Goal: Communication & Community: Answer question/provide support

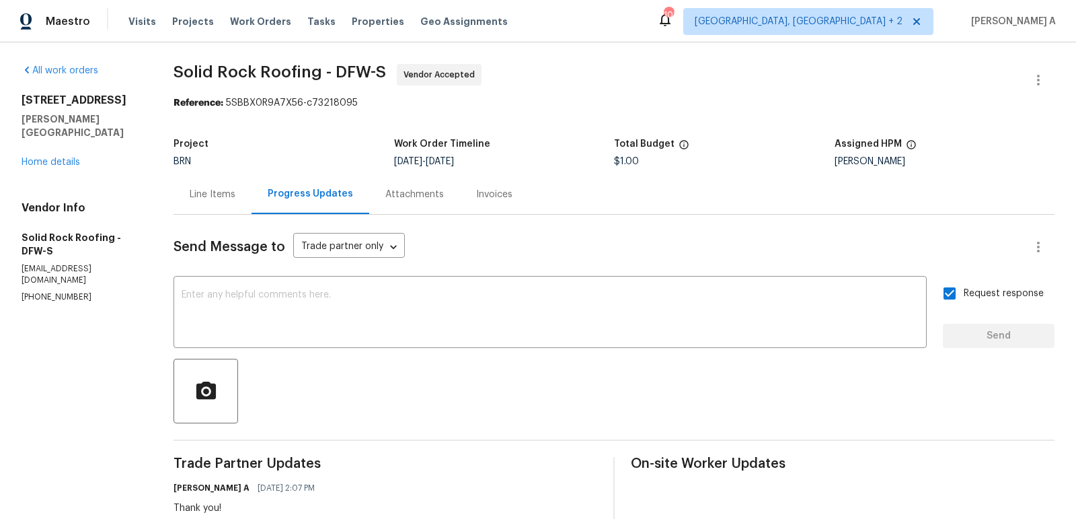
scroll to position [30, 0]
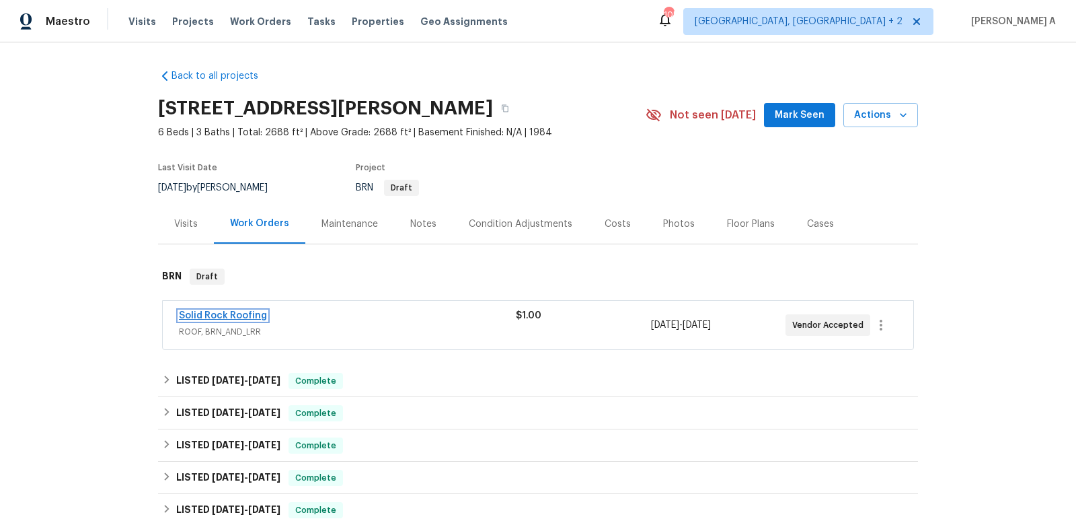
click at [229, 311] on link "Solid Rock Roofing" at bounding box center [223, 315] width 88 height 9
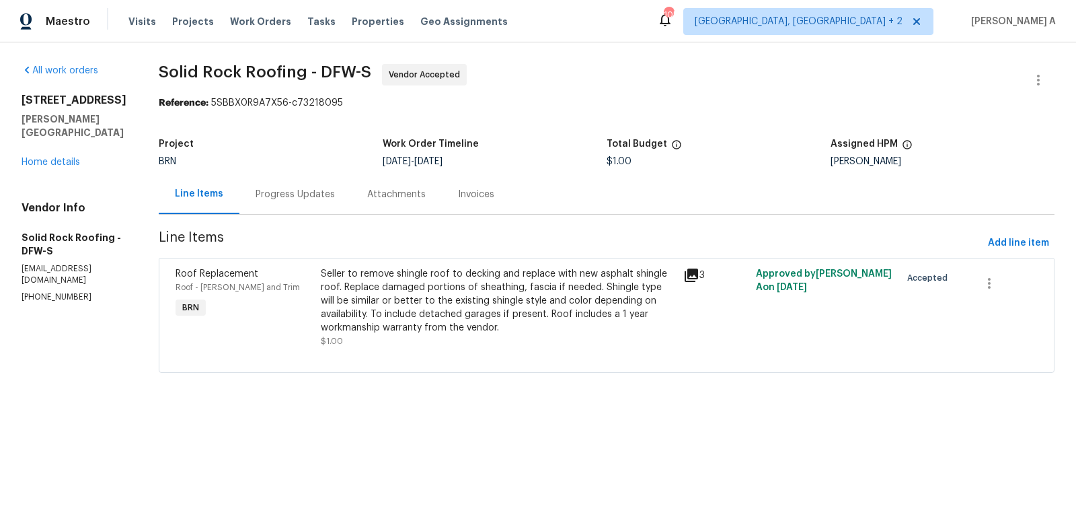
click at [309, 190] on div "Progress Updates" at bounding box center [295, 194] width 79 height 13
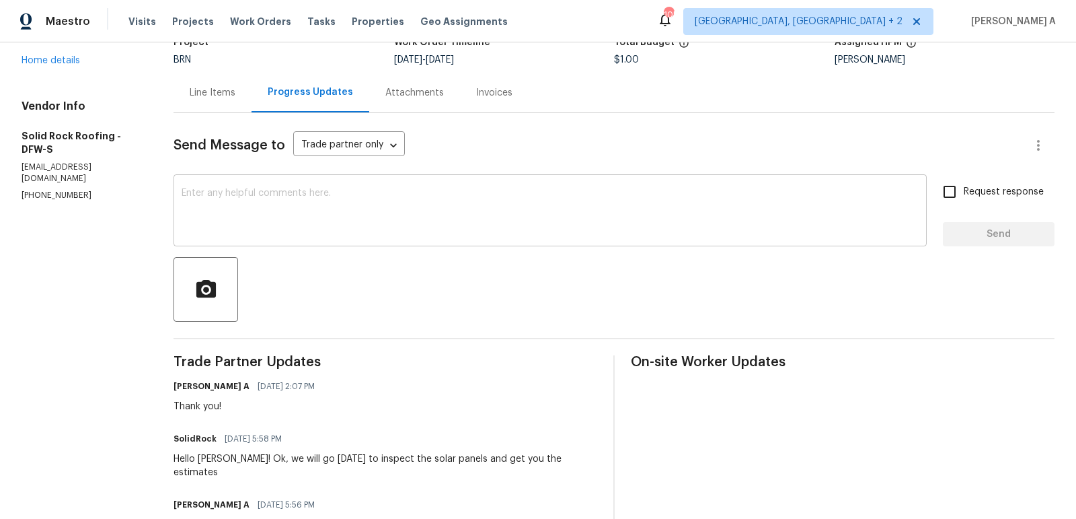
scroll to position [111, 0]
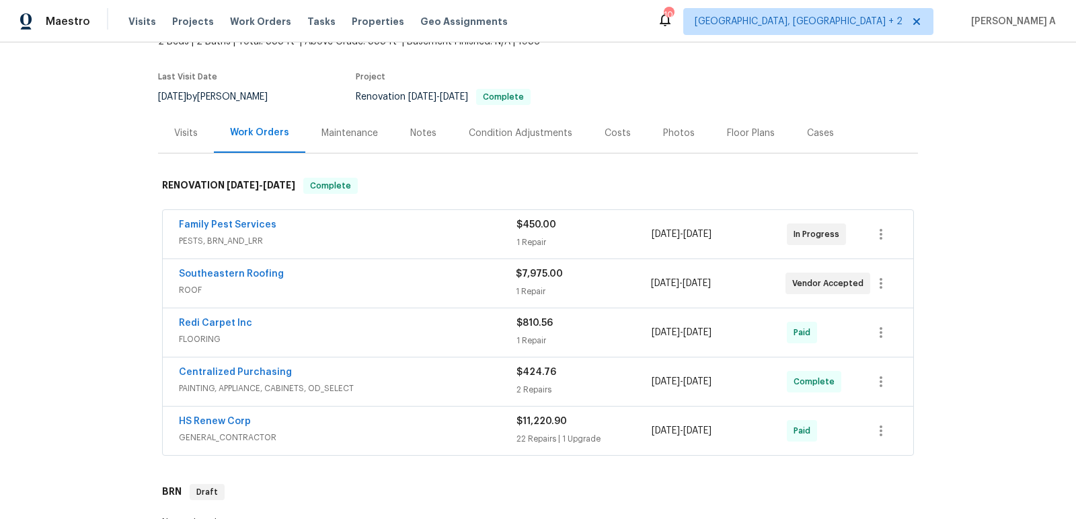
scroll to position [80, 0]
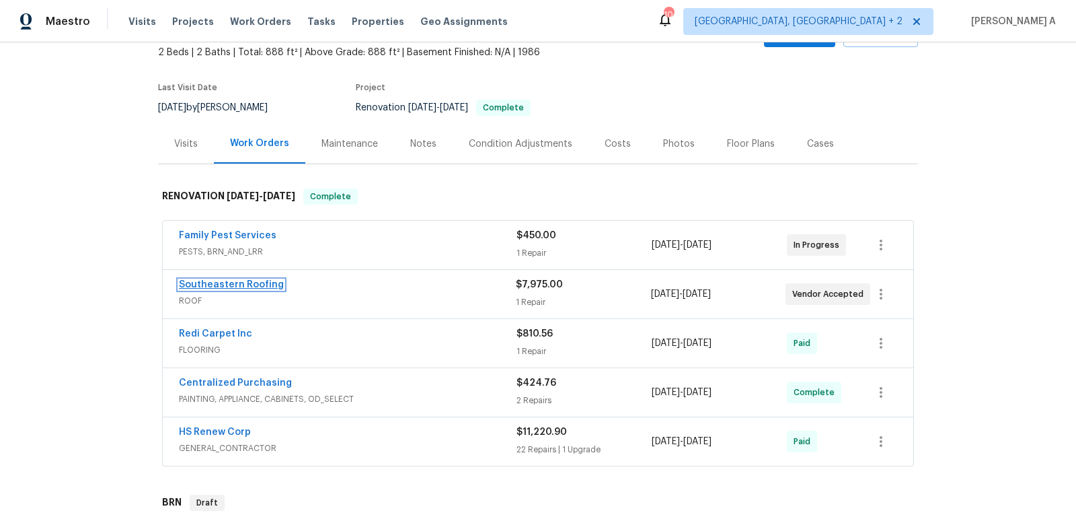
click at [225, 283] on link "Southeastern Roofing" at bounding box center [231, 284] width 105 height 9
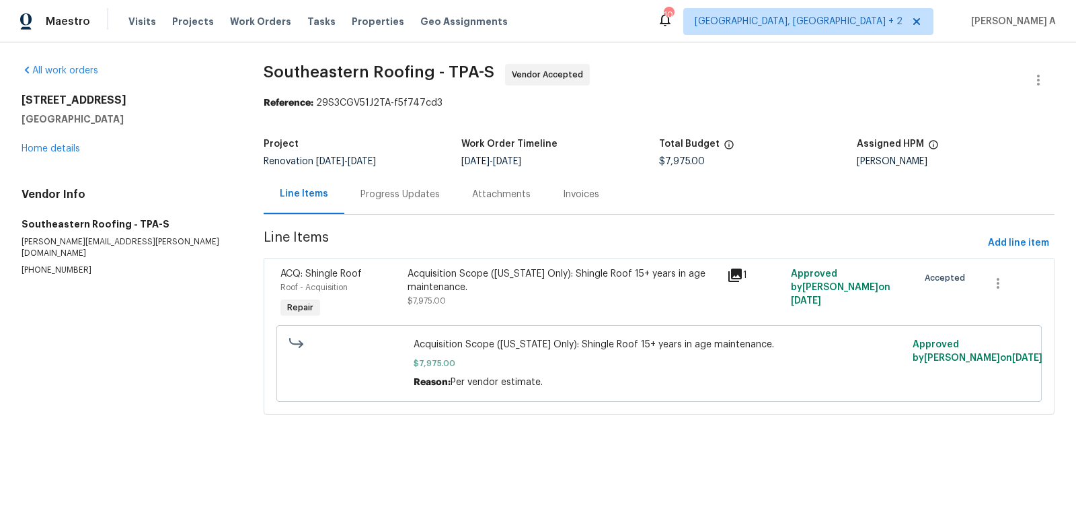
click at [367, 195] on div "Progress Updates" at bounding box center [400, 194] width 79 height 13
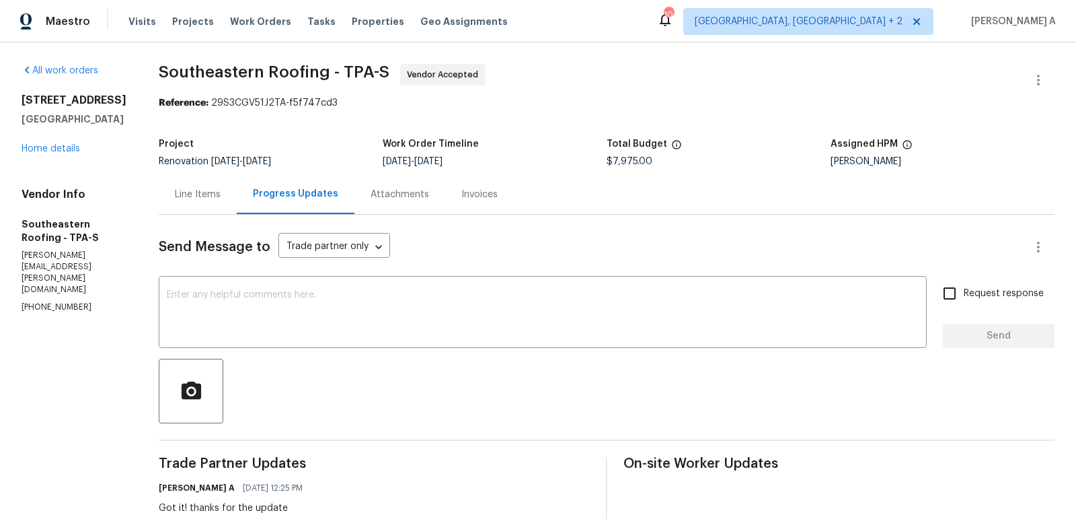
click at [199, 190] on div "Line Items" at bounding box center [198, 194] width 46 height 13
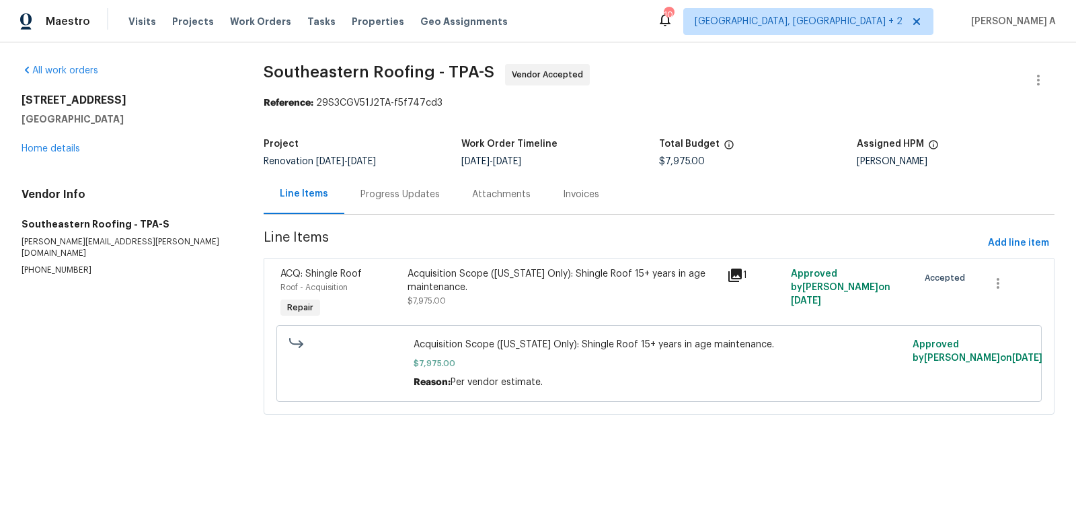
click at [418, 188] on div "Progress Updates" at bounding box center [400, 194] width 79 height 13
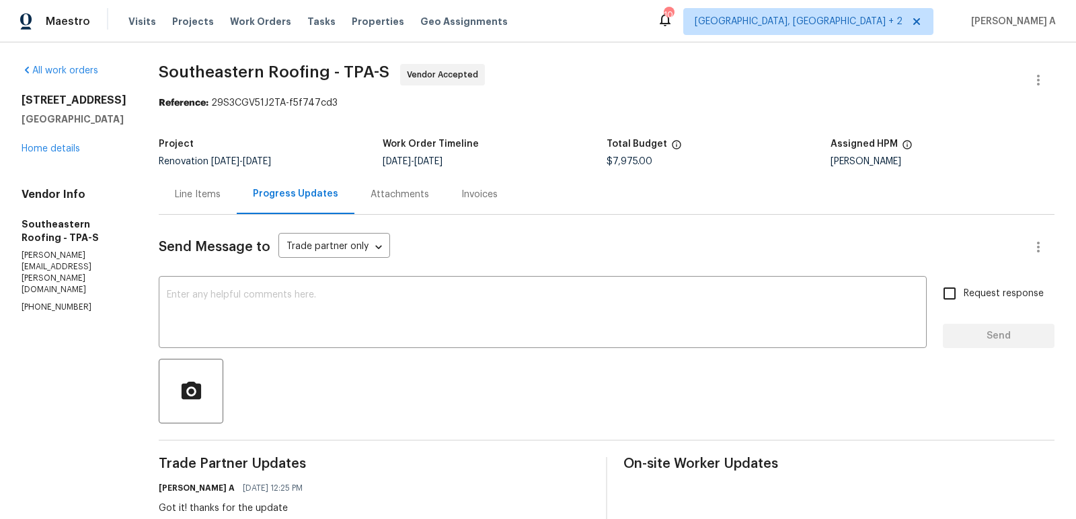
click at [186, 182] on div "Line Items" at bounding box center [198, 194] width 78 height 40
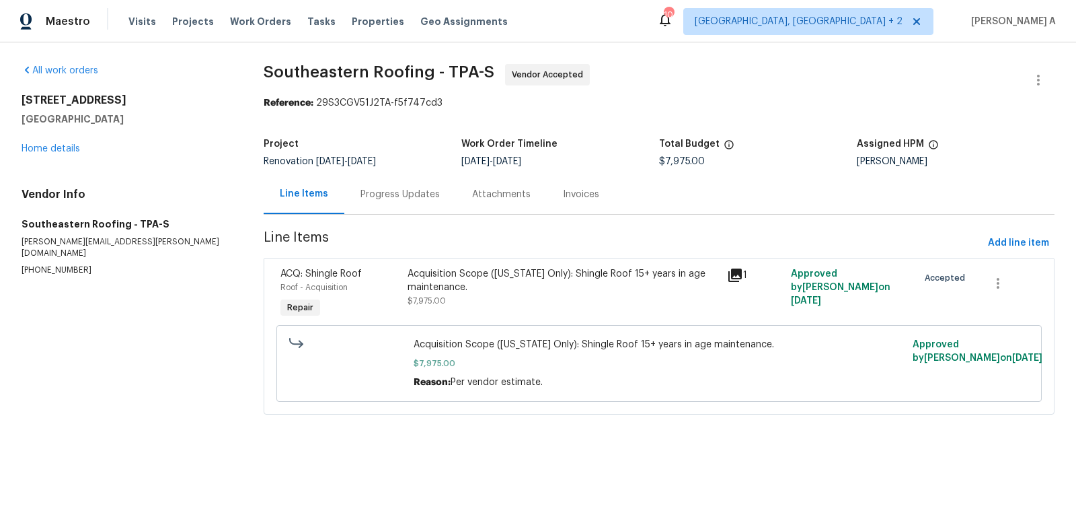
click at [414, 209] on div "Progress Updates" at bounding box center [400, 194] width 112 height 40
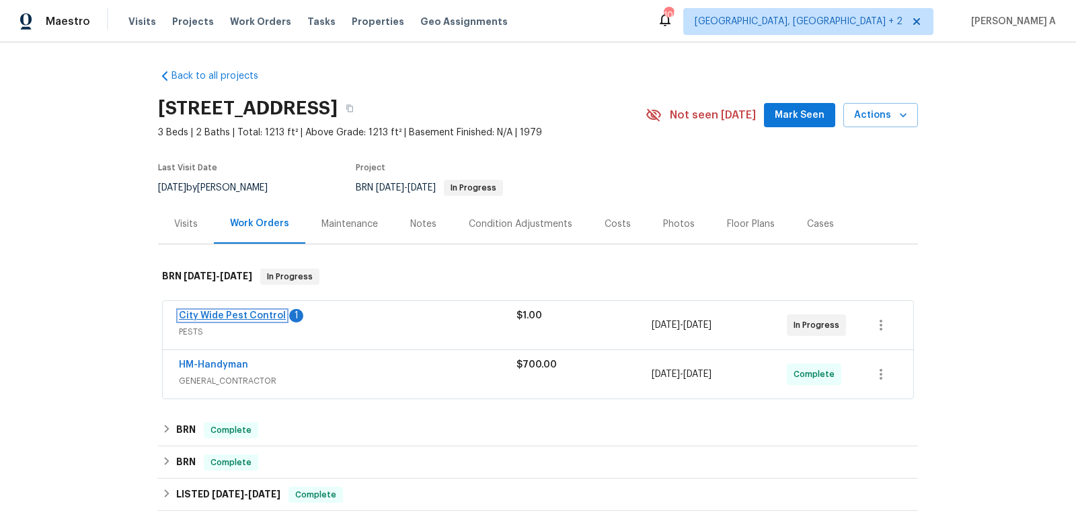
click at [258, 313] on link "City Wide Pest Control" at bounding box center [232, 315] width 107 height 9
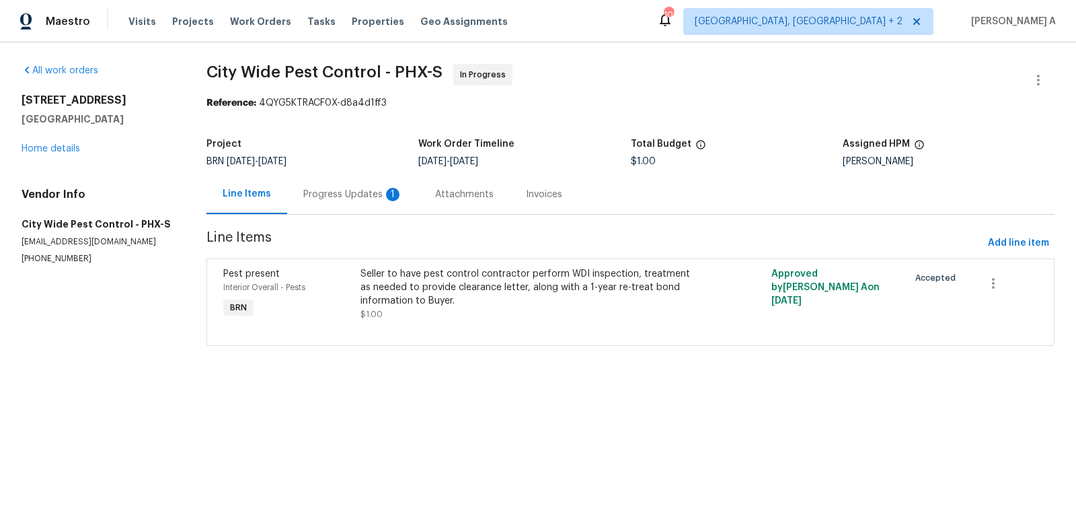
click at [348, 194] on div "Progress Updates 1" at bounding box center [353, 194] width 100 height 13
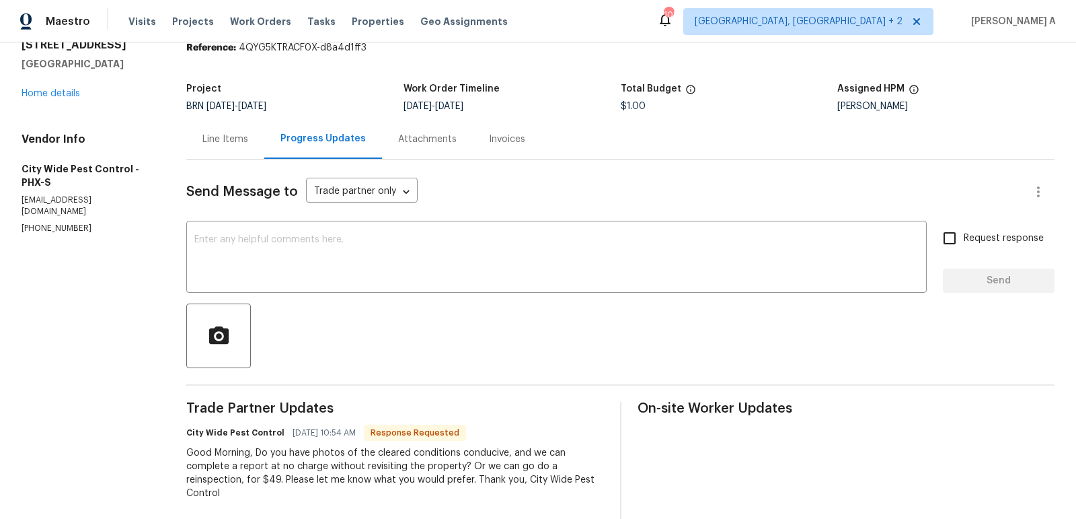
scroll to position [57, 0]
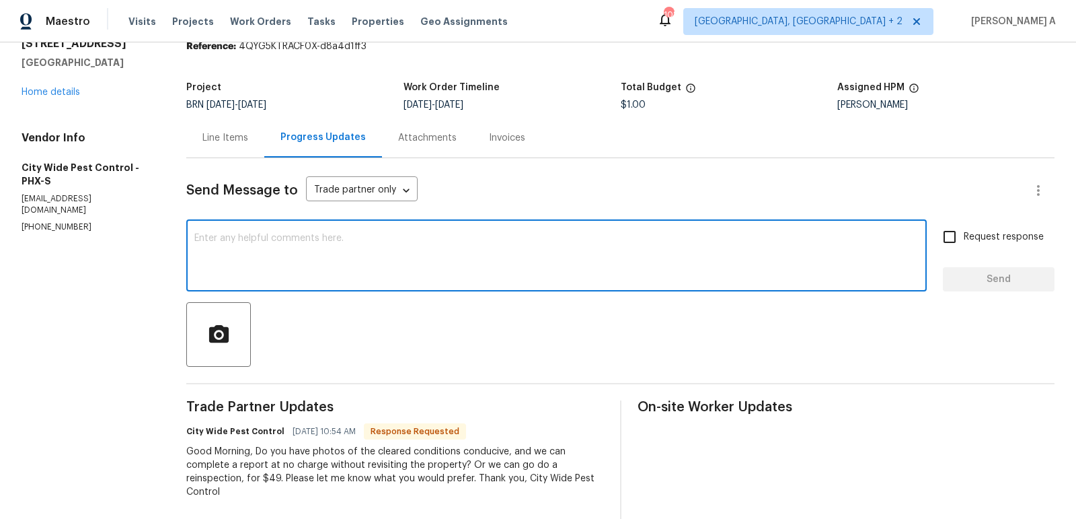
click at [373, 260] on textarea at bounding box center [556, 256] width 724 height 47
type textarea "Yes, I'll upl"
click at [214, 153] on div "Line Items" at bounding box center [225, 138] width 78 height 40
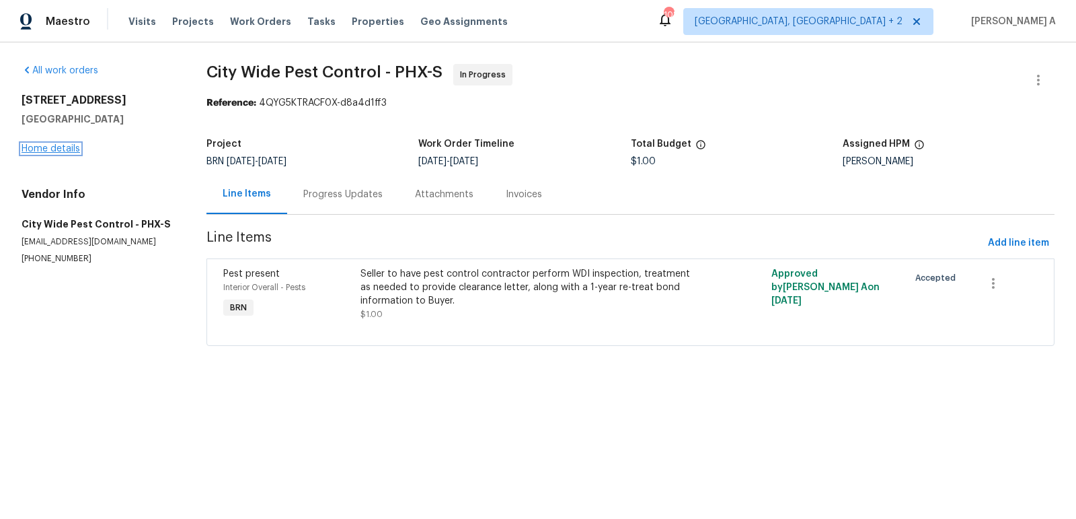
click at [61, 145] on link "Home details" at bounding box center [51, 148] width 59 height 9
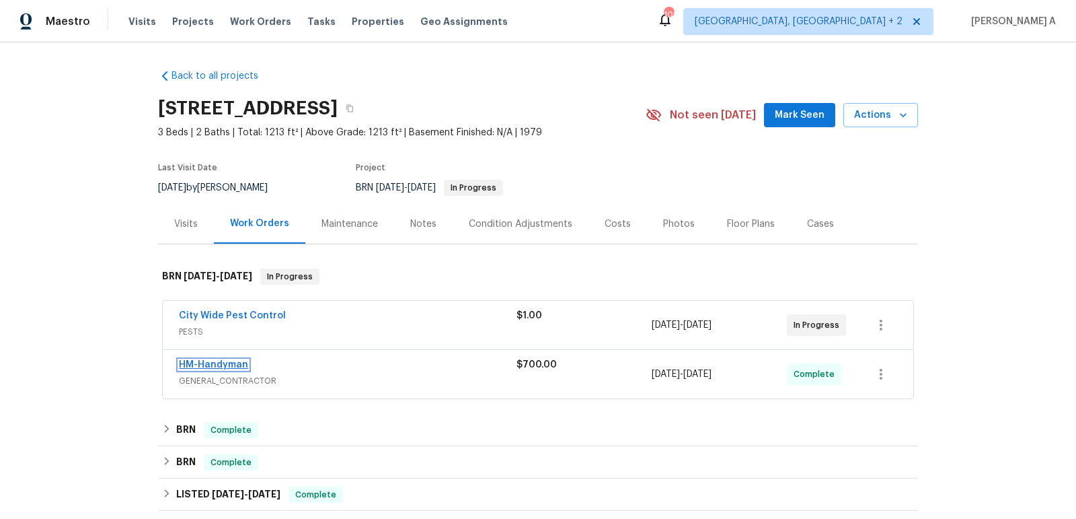
click at [219, 361] on link "HM-Handyman" at bounding box center [213, 364] width 69 height 9
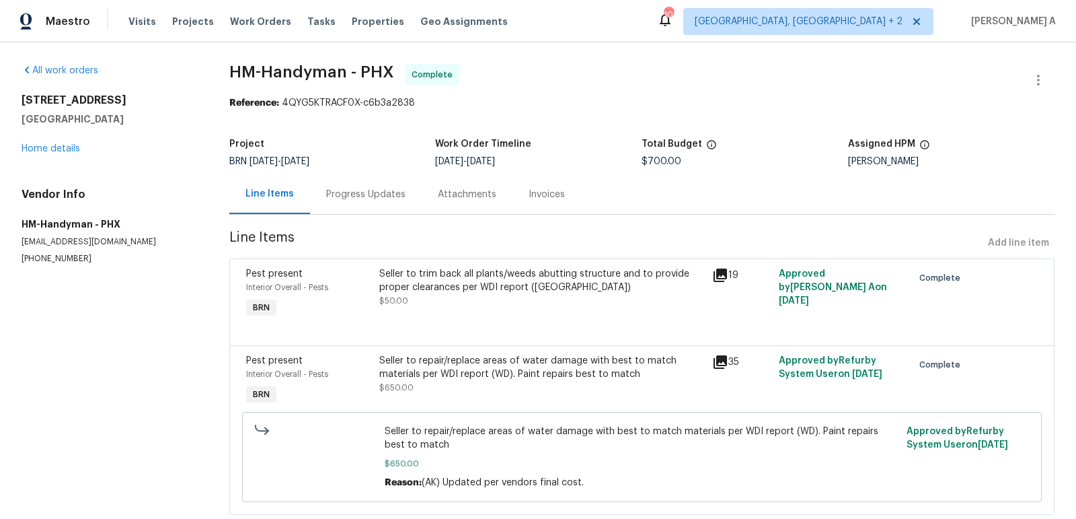
click at [483, 299] on div "Seller to trim back all plants/weeds abutting structure and to provide proper c…" at bounding box center [542, 287] width 326 height 40
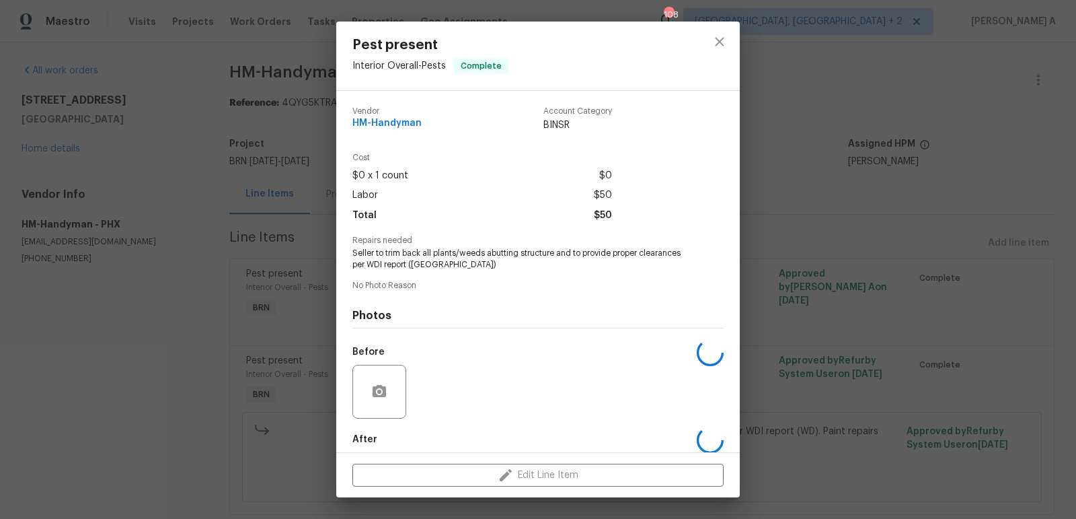
scroll to position [67, 0]
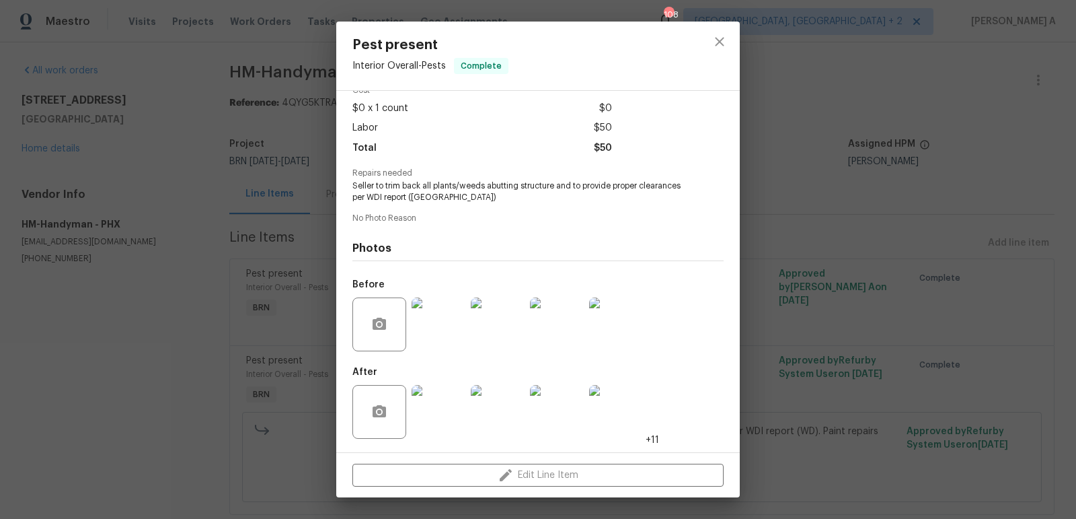
click at [434, 418] on img at bounding box center [439, 412] width 54 height 54
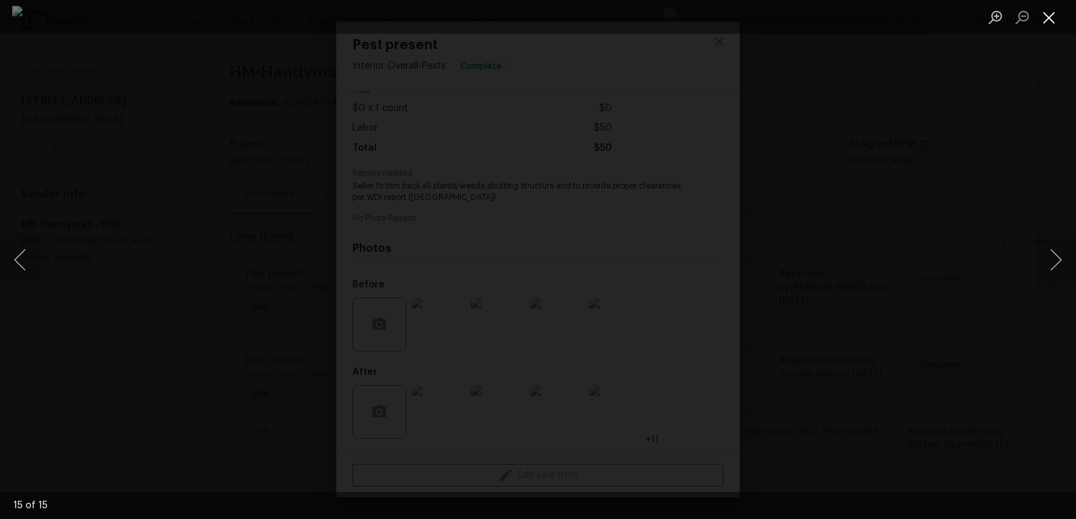
click at [1053, 20] on button "Close lightbox" at bounding box center [1049, 17] width 27 height 24
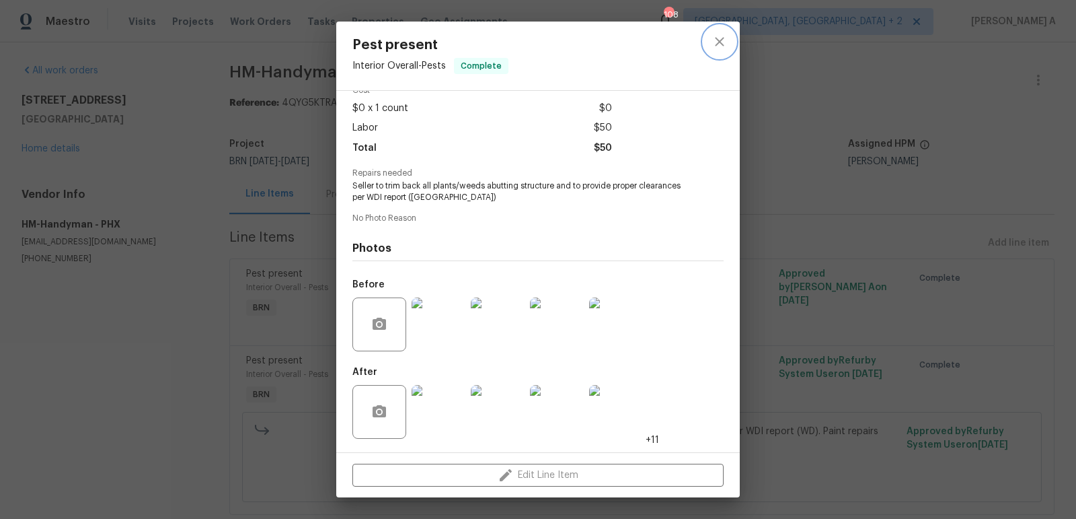
click at [721, 37] on icon "close" at bounding box center [720, 42] width 16 height 16
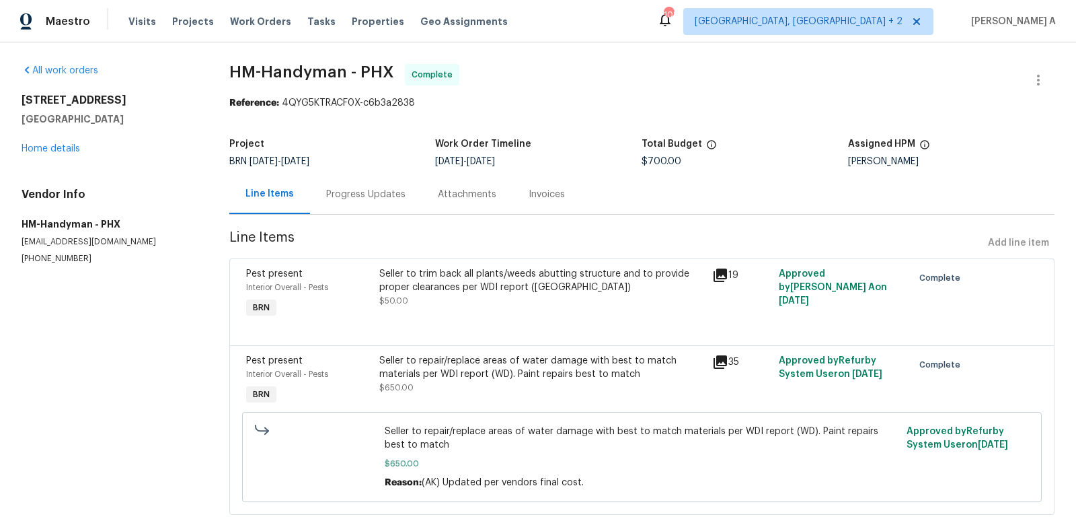
scroll to position [32, 0]
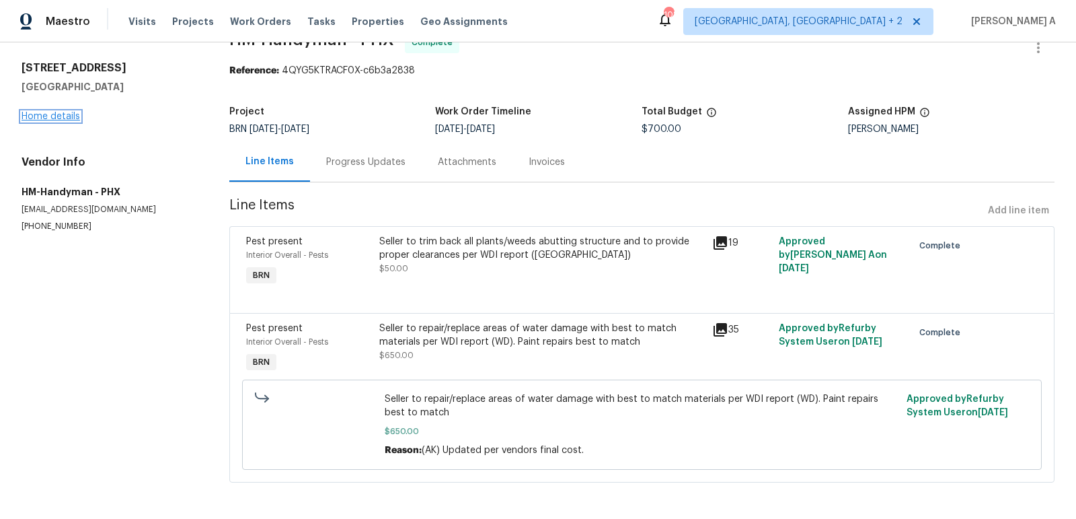
click at [57, 114] on link "Home details" at bounding box center [51, 116] width 59 height 9
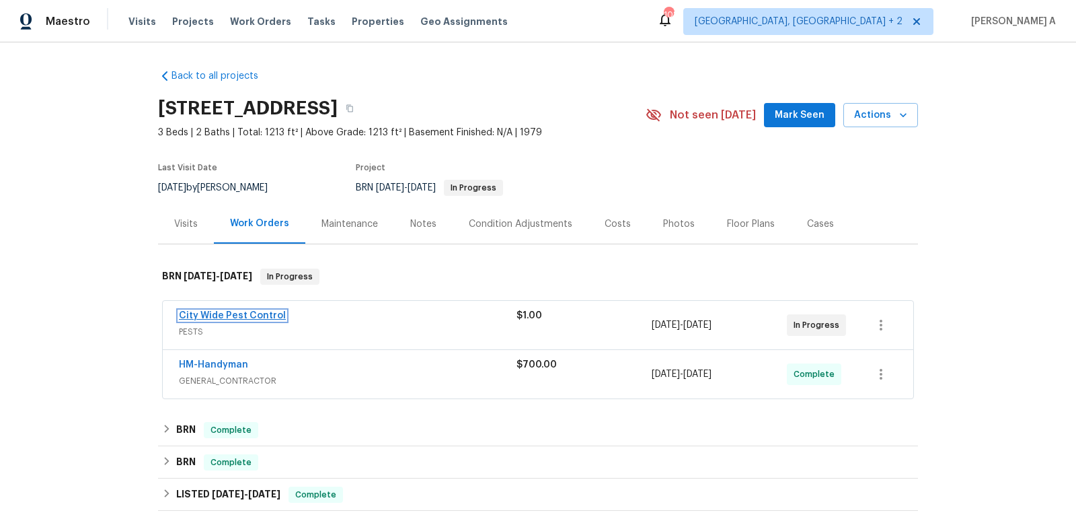
click at [258, 314] on link "City Wide Pest Control" at bounding box center [232, 315] width 107 height 9
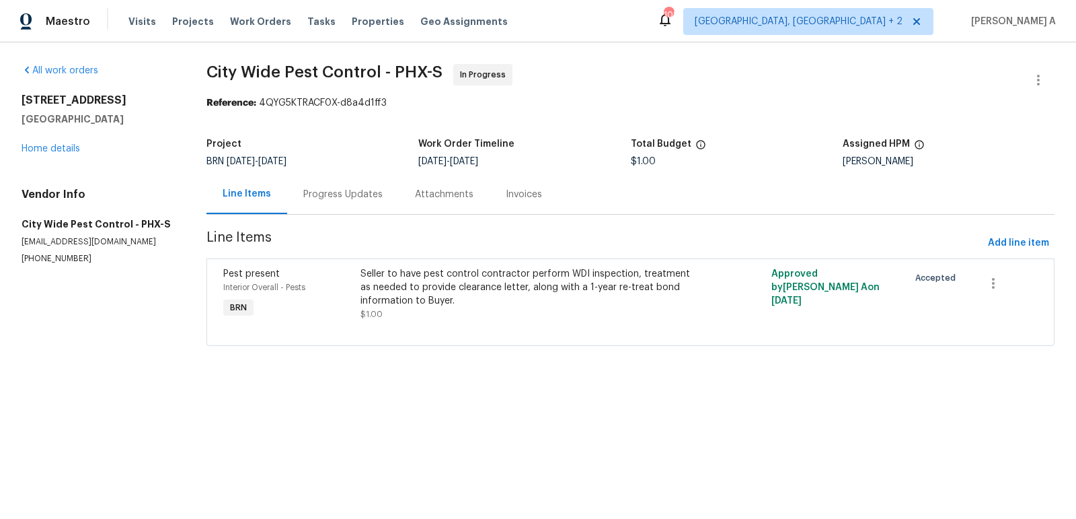
click at [440, 292] on div "Seller to have pest control contractor perform WDI inspection, treatment as nee…" at bounding box center [528, 287] width 335 height 40
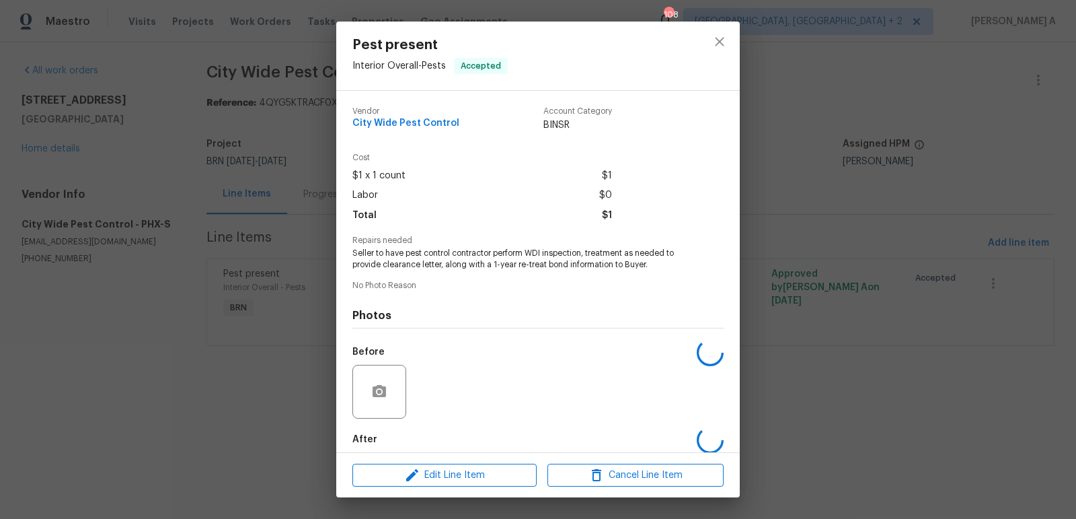
scroll to position [67, 0]
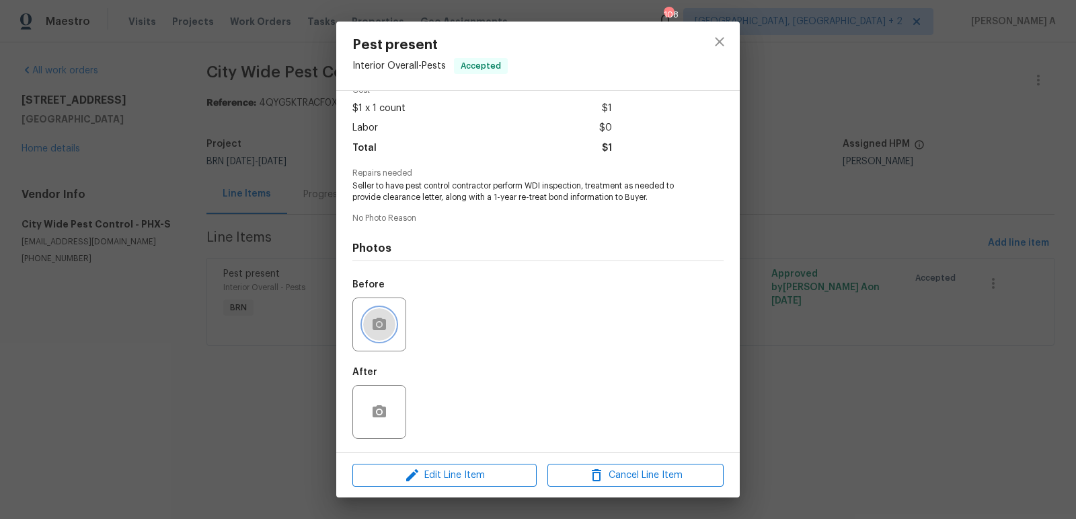
click at [377, 320] on icon "button" at bounding box center [379, 323] width 13 height 12
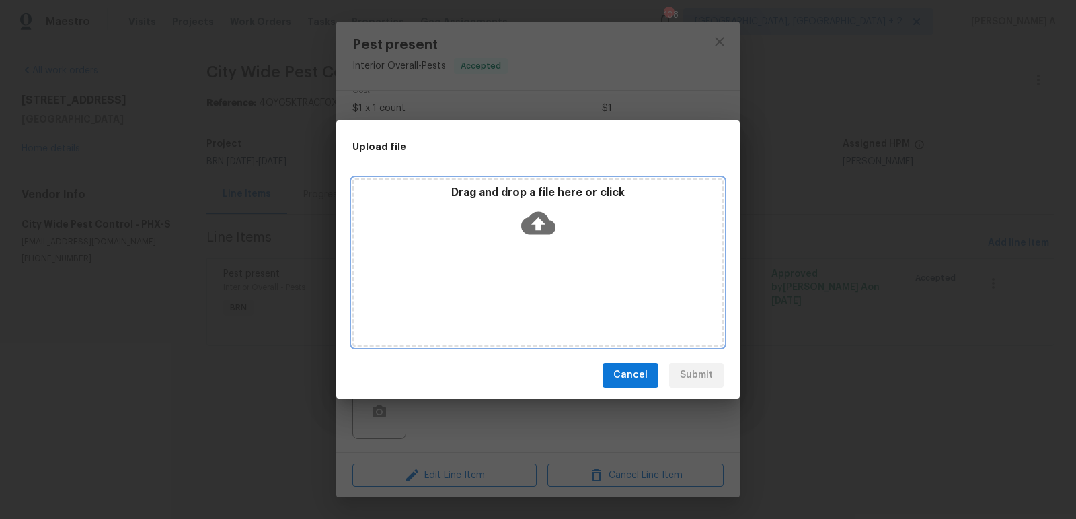
click at [533, 223] on icon at bounding box center [538, 223] width 34 height 34
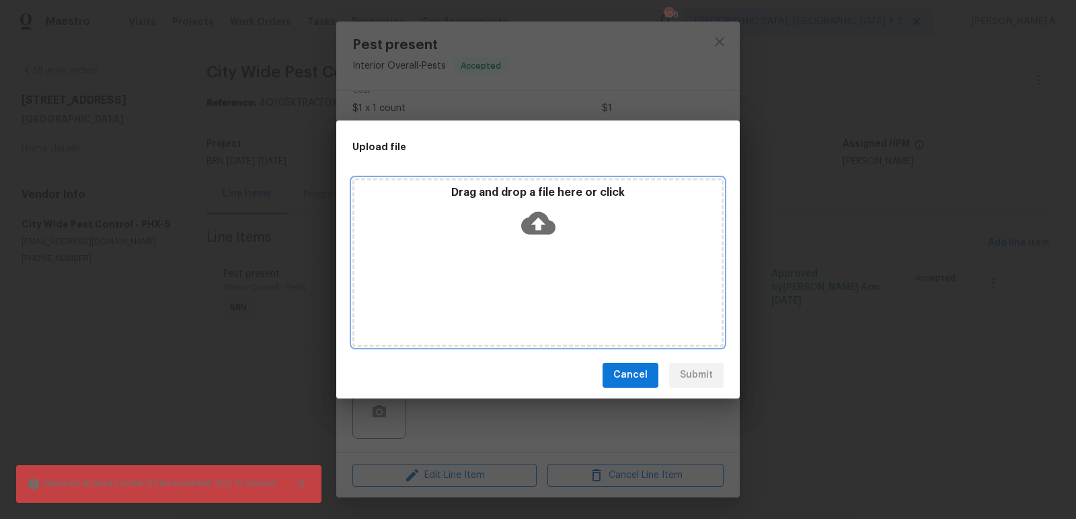
click at [535, 225] on icon at bounding box center [538, 222] width 34 height 23
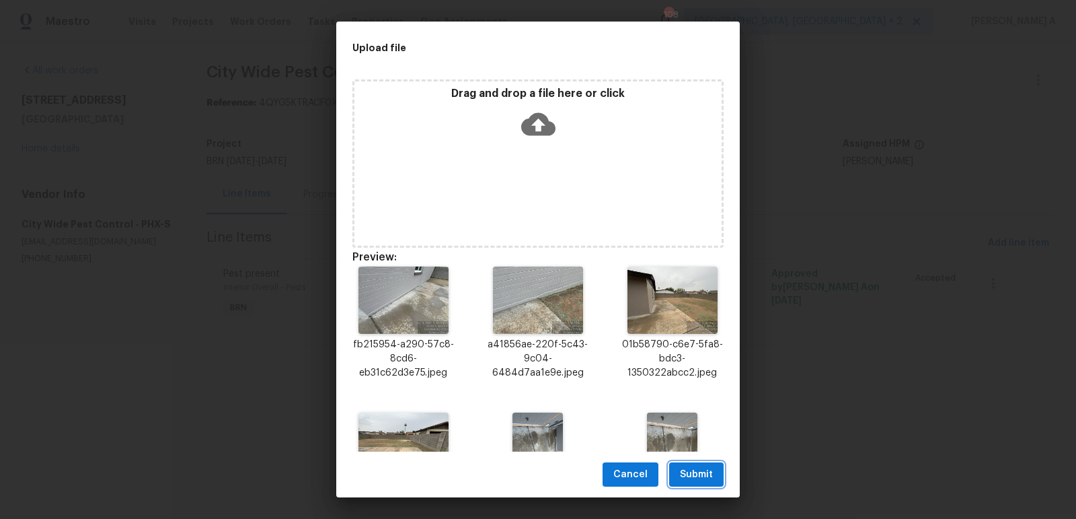
click at [707, 469] on span "Submit" at bounding box center [696, 474] width 33 height 17
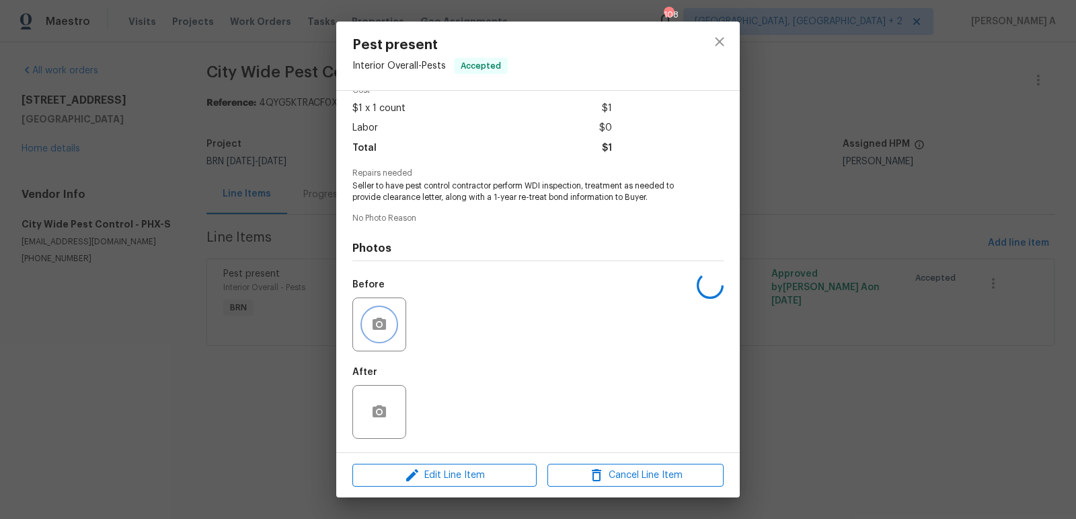
click at [385, 316] on icon "button" at bounding box center [379, 324] width 16 height 16
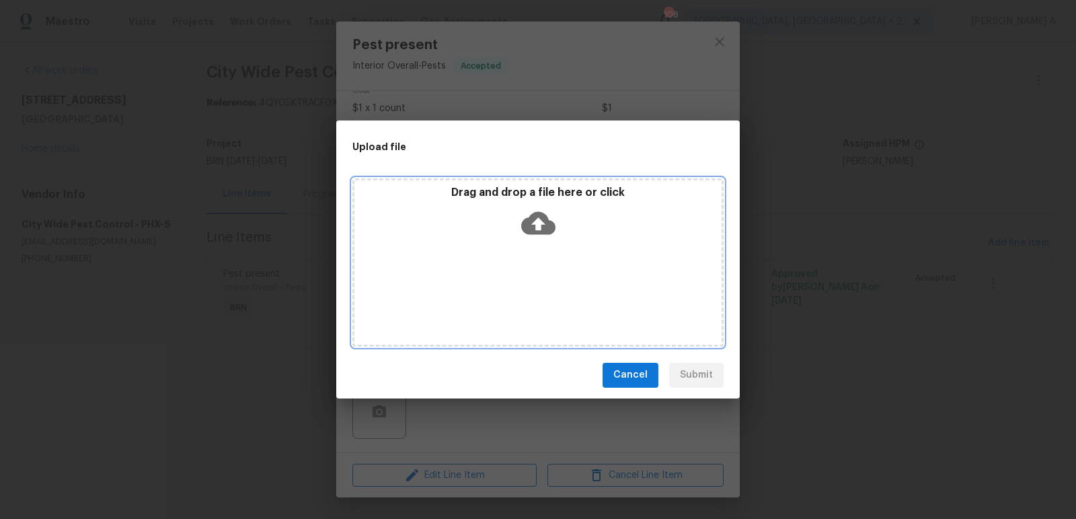
click at [538, 221] on icon at bounding box center [538, 223] width 34 height 34
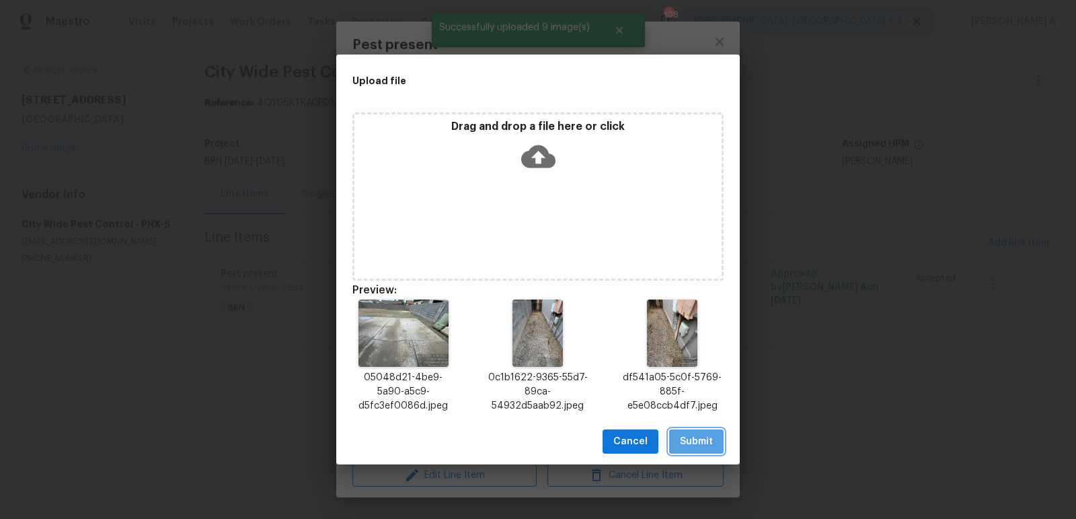
click at [710, 437] on span "Submit" at bounding box center [696, 441] width 33 height 17
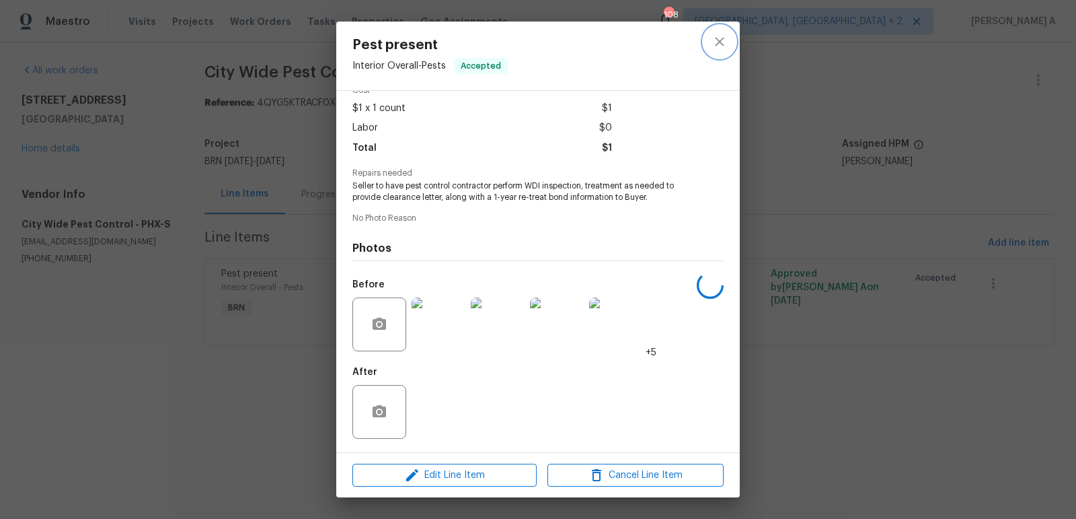
click at [722, 36] on icon "close" at bounding box center [720, 42] width 16 height 16
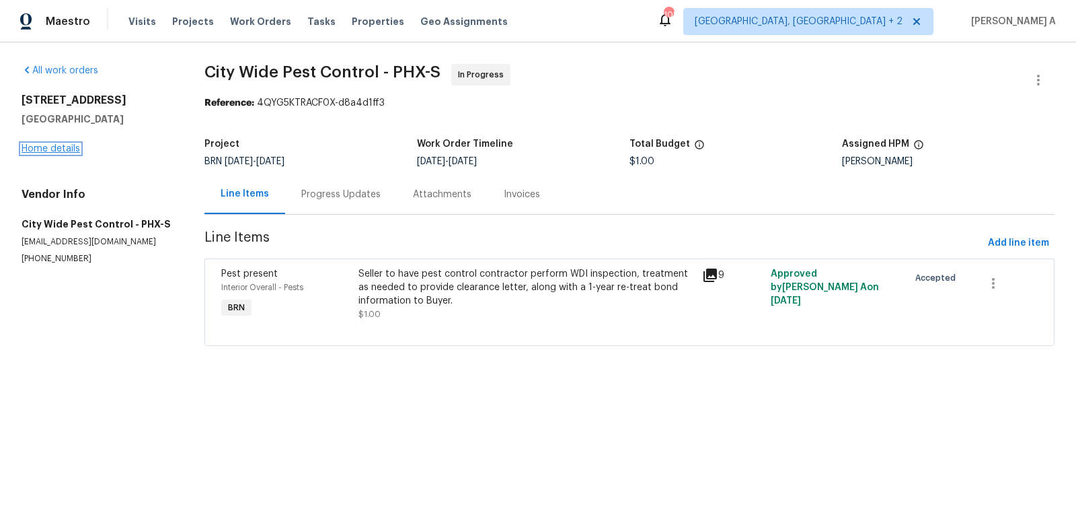
click at [64, 148] on link "Home details" at bounding box center [51, 148] width 59 height 9
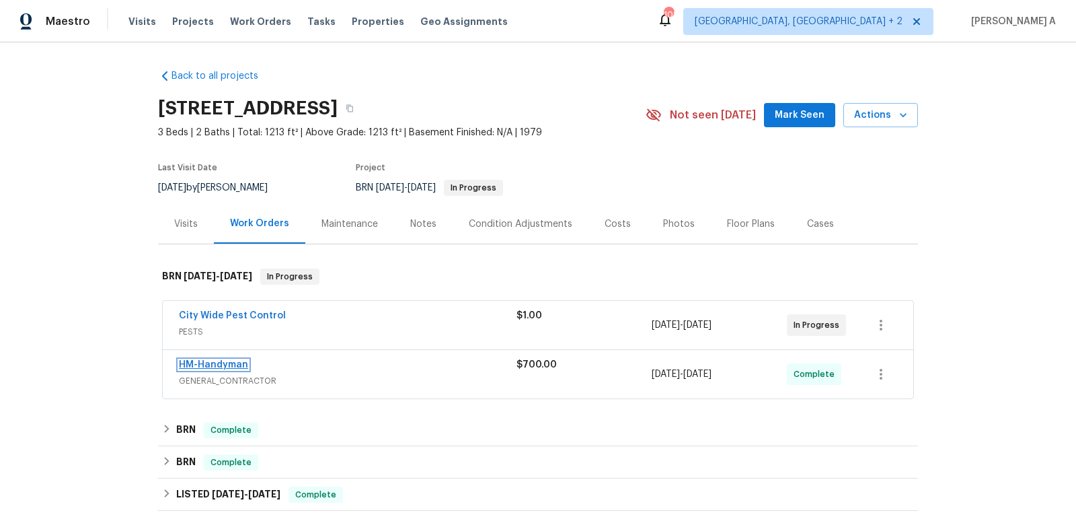
click at [234, 362] on link "HM-Handyman" at bounding box center [213, 364] width 69 height 9
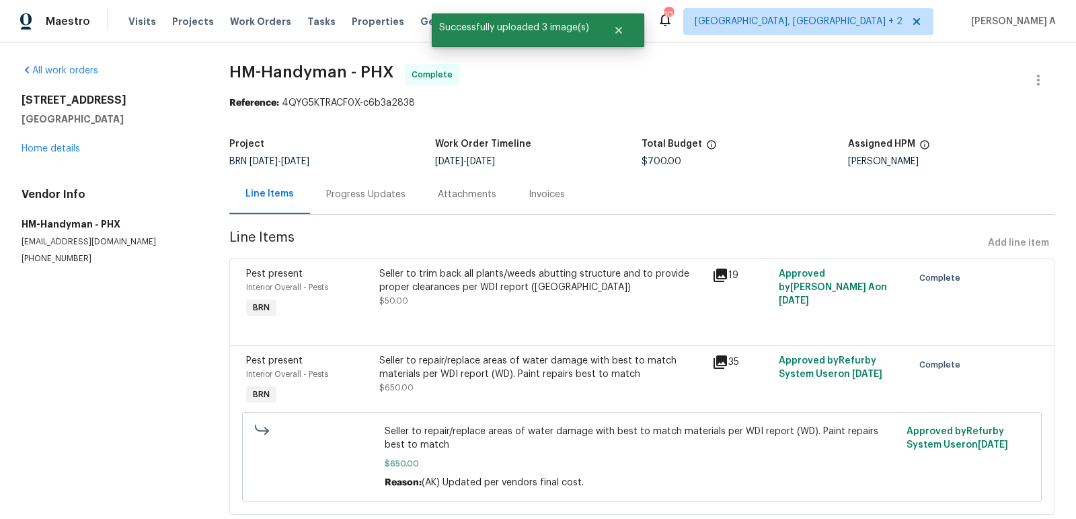
scroll to position [32, 0]
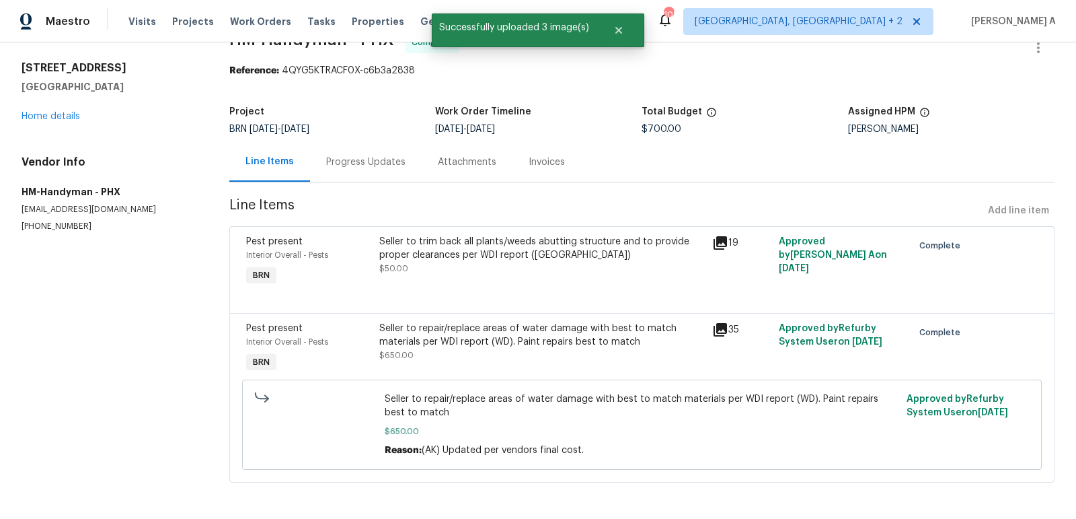
click at [509, 340] on div "Seller to repair/replace areas of water damage with best to match materials per…" at bounding box center [542, 335] width 326 height 27
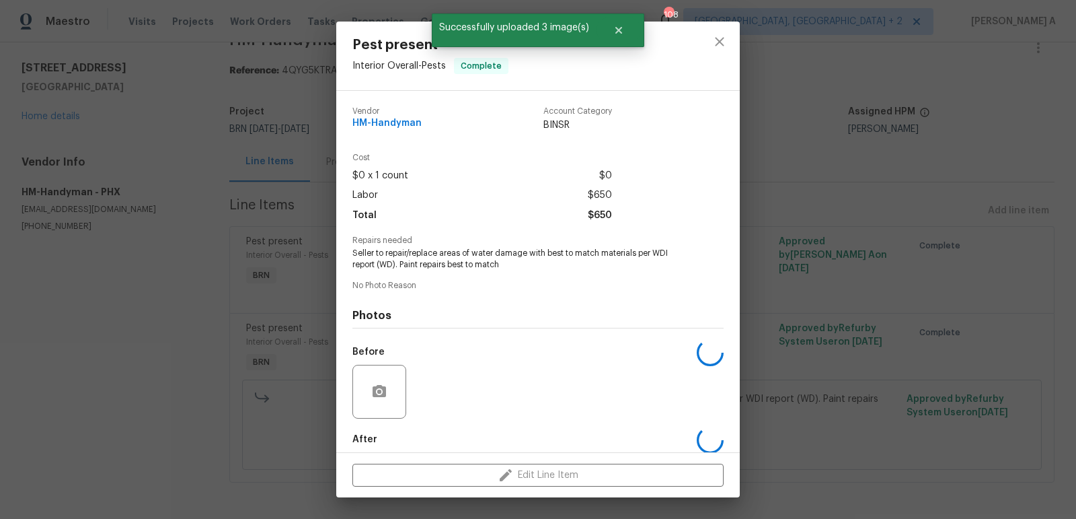
scroll to position [67, 0]
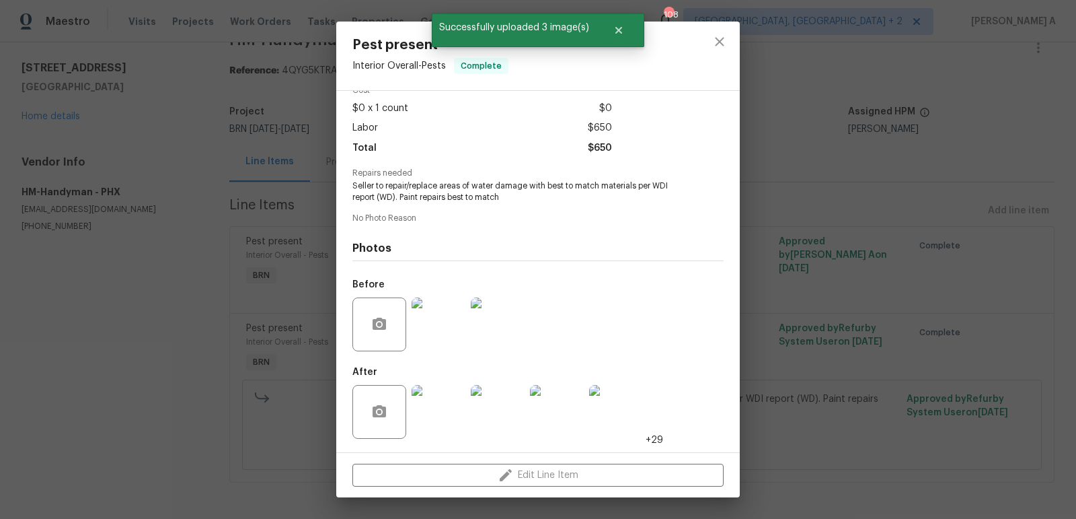
click at [445, 412] on img at bounding box center [439, 412] width 54 height 54
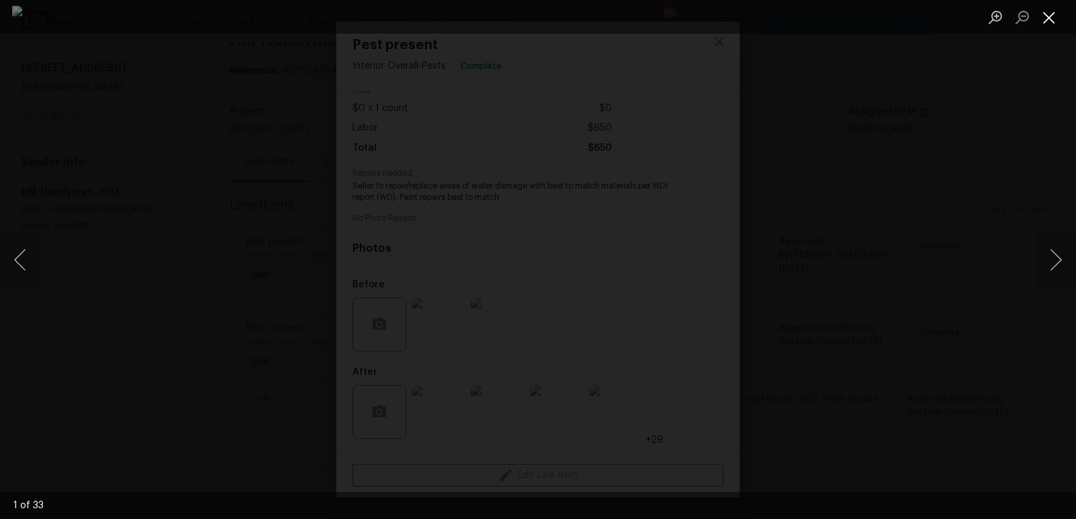
click at [1054, 20] on button "Close lightbox" at bounding box center [1049, 17] width 27 height 24
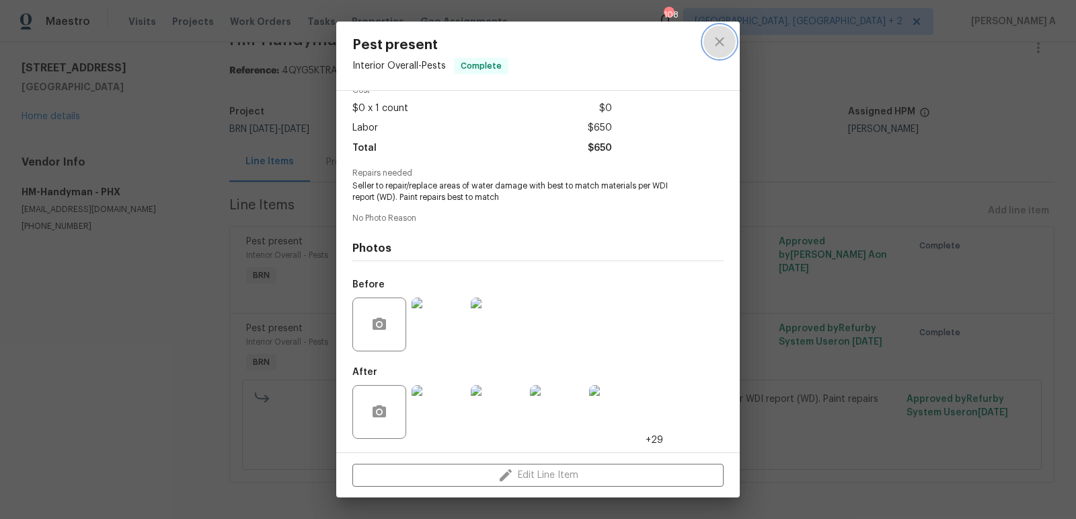
click at [729, 32] on button "close" at bounding box center [720, 42] width 32 height 32
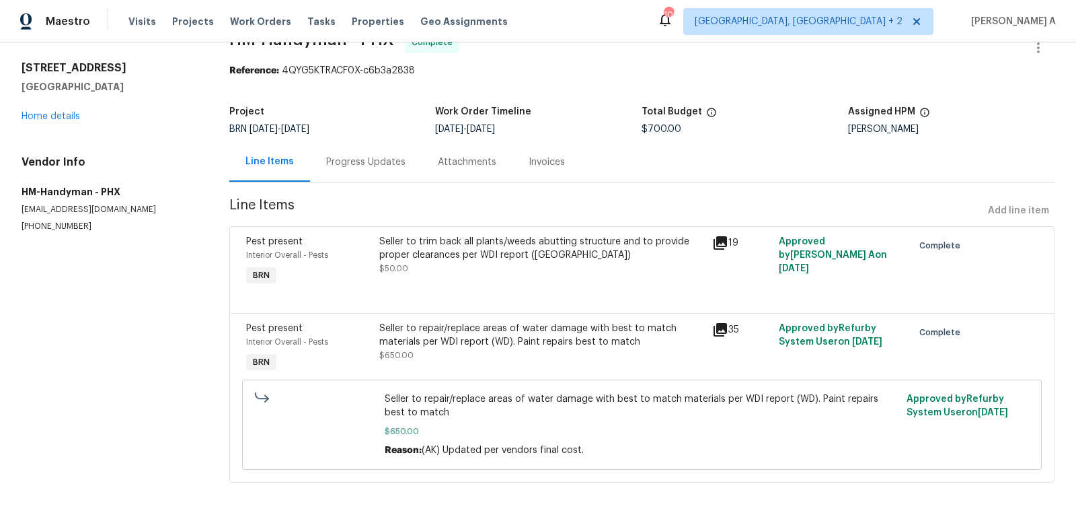
click at [61, 110] on div "15807 N 60th Ave Glendale, AZ 85306 Home details" at bounding box center [110, 92] width 176 height 62
click at [61, 116] on link "Home details" at bounding box center [51, 116] width 59 height 9
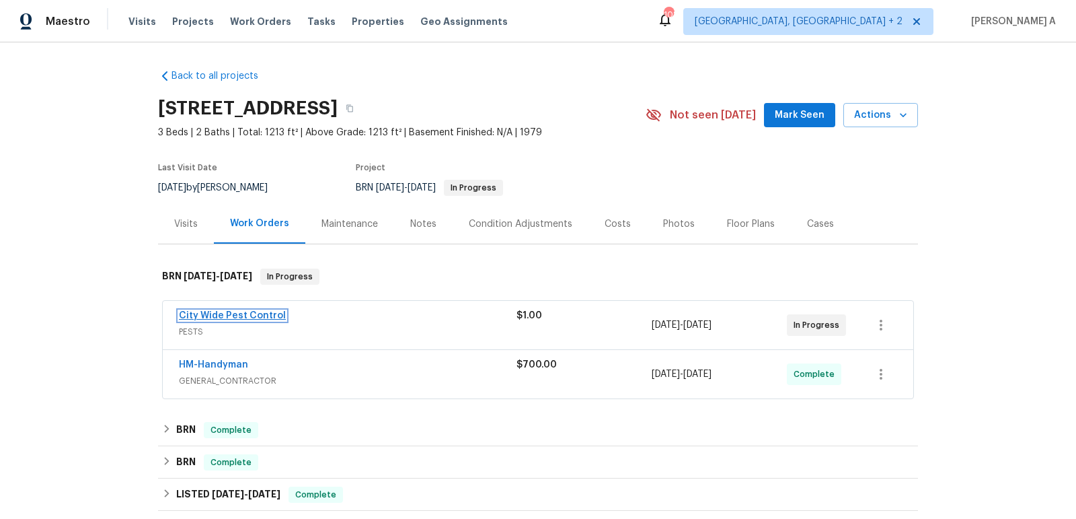
click at [248, 314] on link "City Wide Pest Control" at bounding box center [232, 315] width 107 height 9
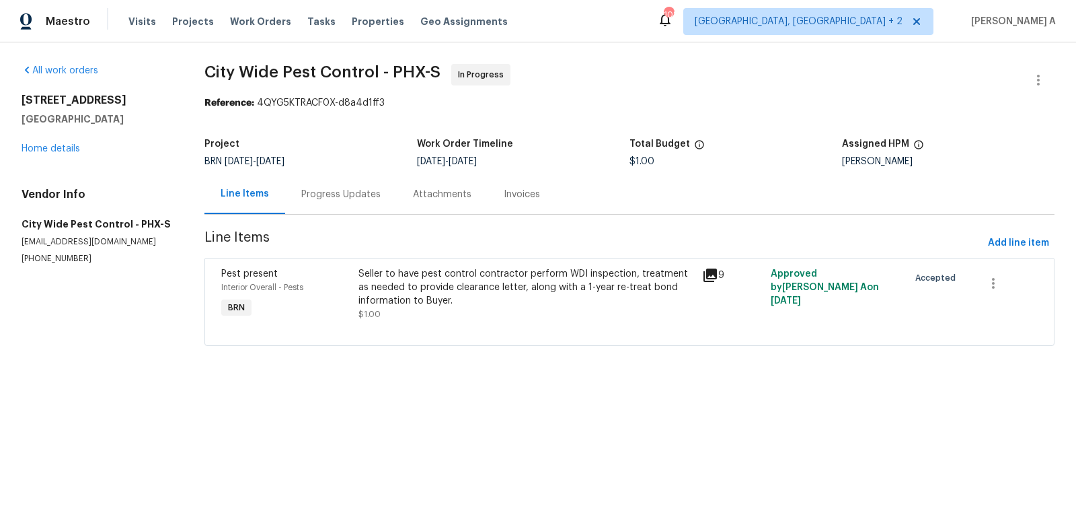
click at [424, 305] on div "Seller to have pest control contractor perform WDI inspection, treatment as nee…" at bounding box center [527, 287] width 336 height 40
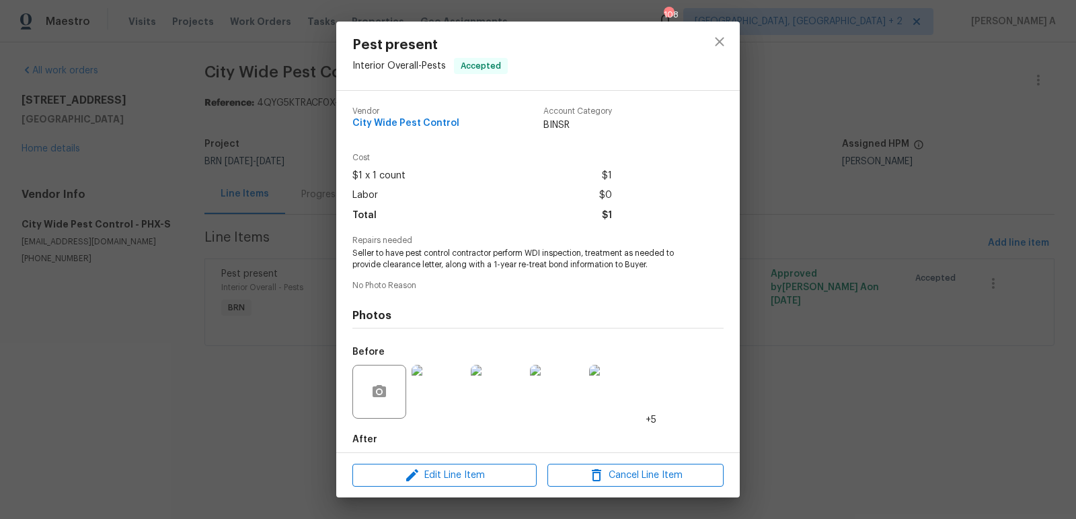
scroll to position [67, 0]
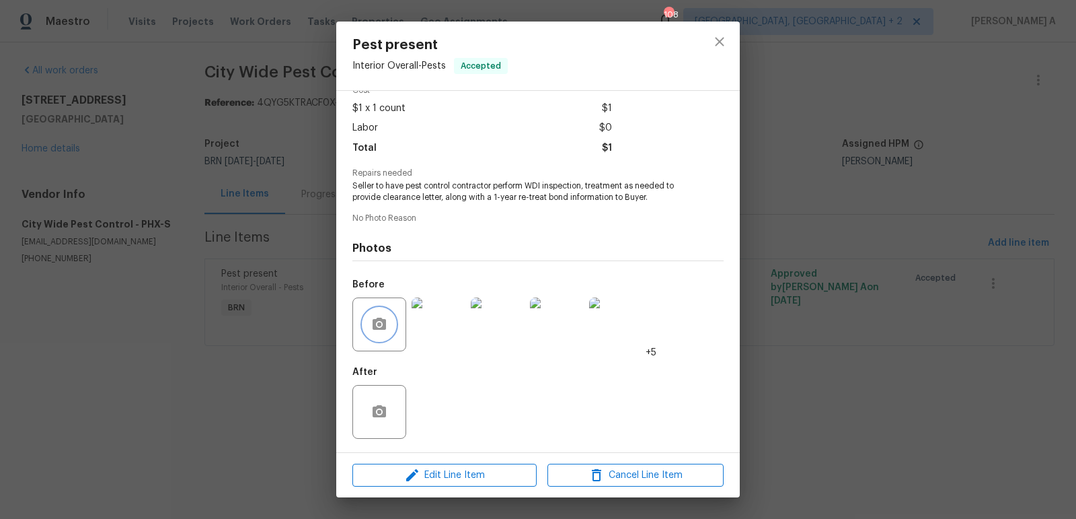
click at [374, 332] on icon "button" at bounding box center [379, 324] width 16 height 16
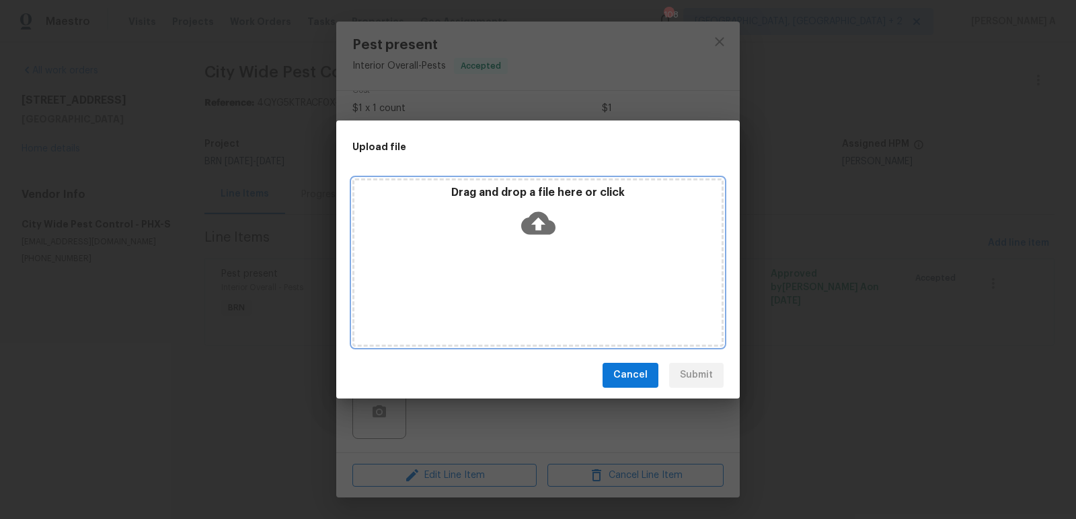
click at [546, 219] on icon at bounding box center [538, 222] width 34 height 23
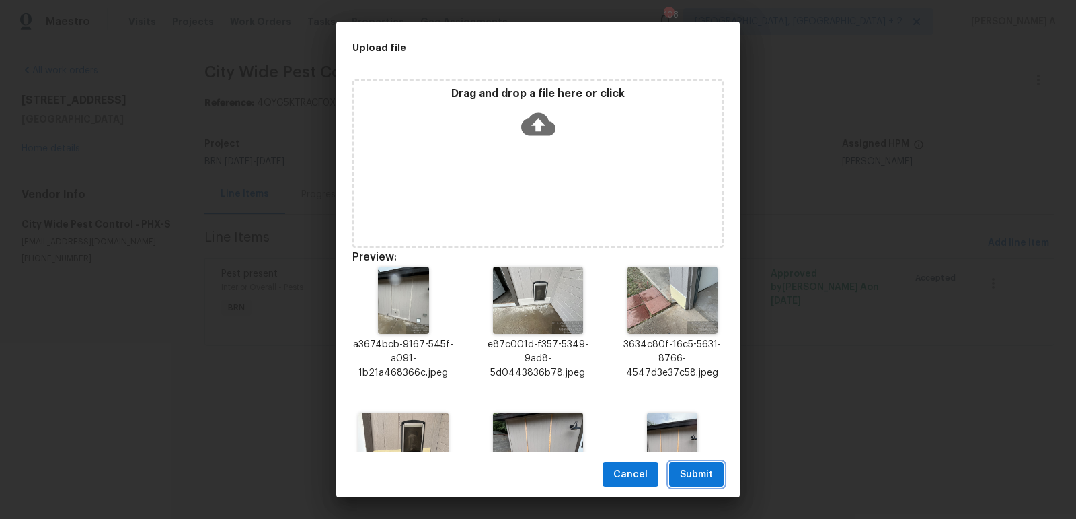
click at [706, 462] on button "Submit" at bounding box center [696, 474] width 54 height 25
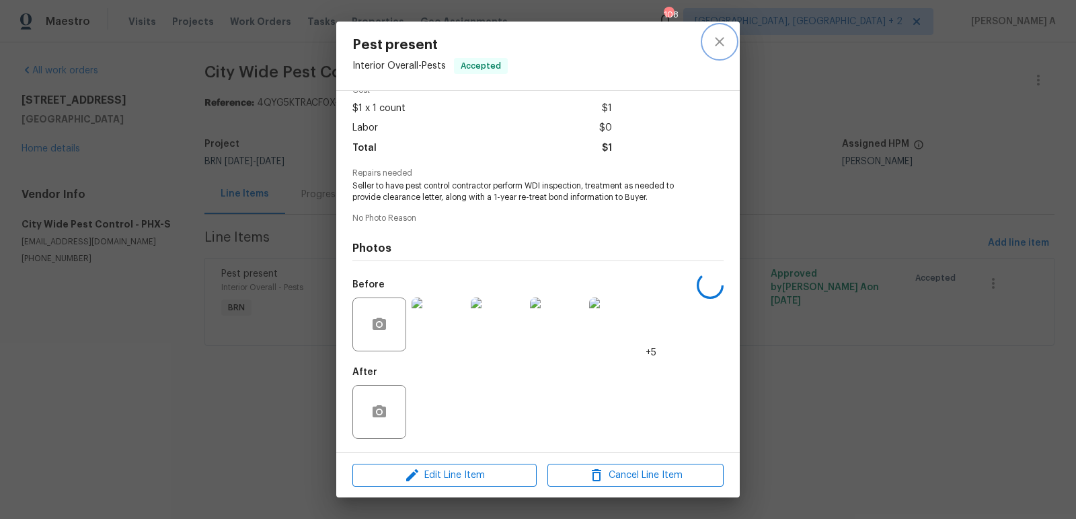
click at [719, 46] on icon "close" at bounding box center [720, 42] width 16 height 16
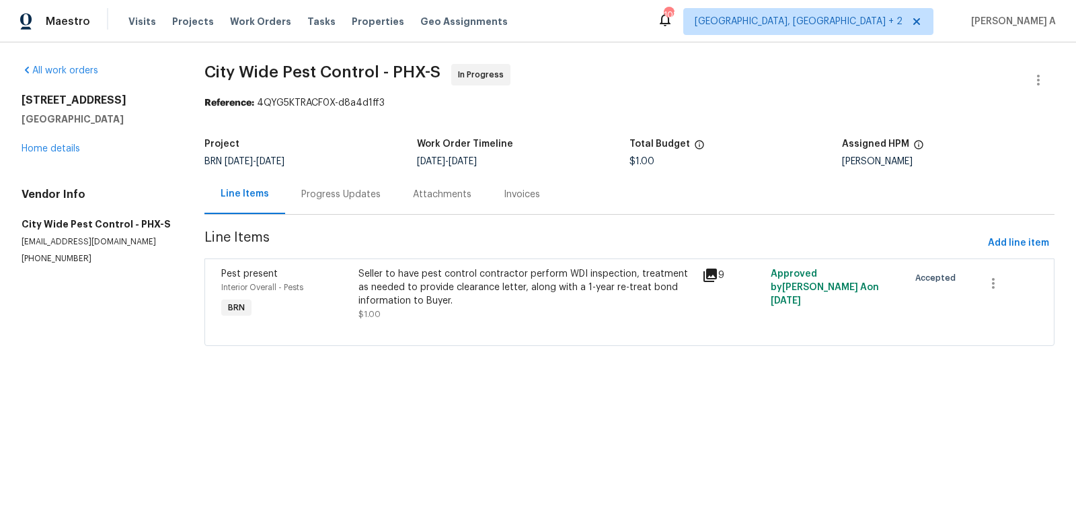
click at [324, 196] on div "Progress Updates" at bounding box center [340, 194] width 79 height 13
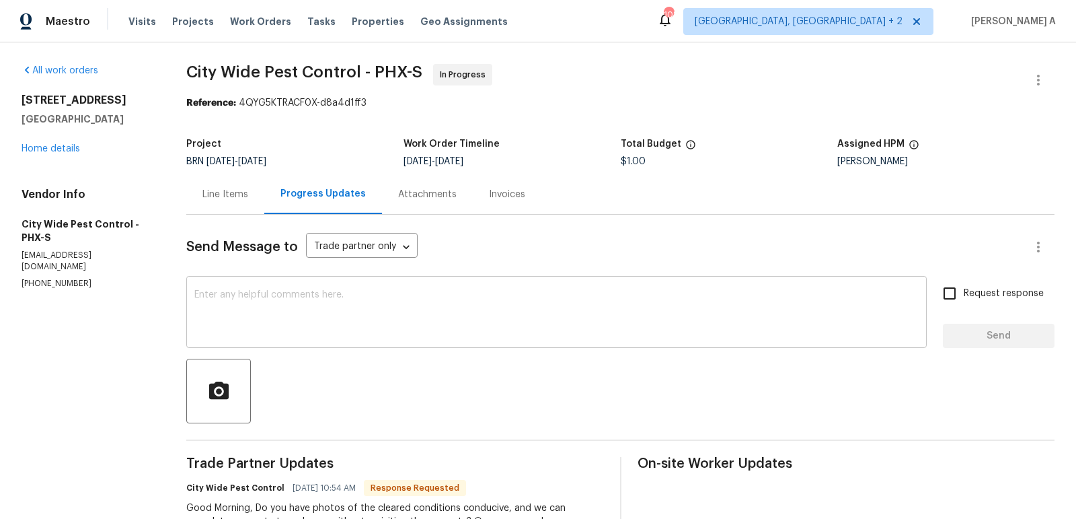
click at [398, 309] on textarea at bounding box center [556, 313] width 724 height 47
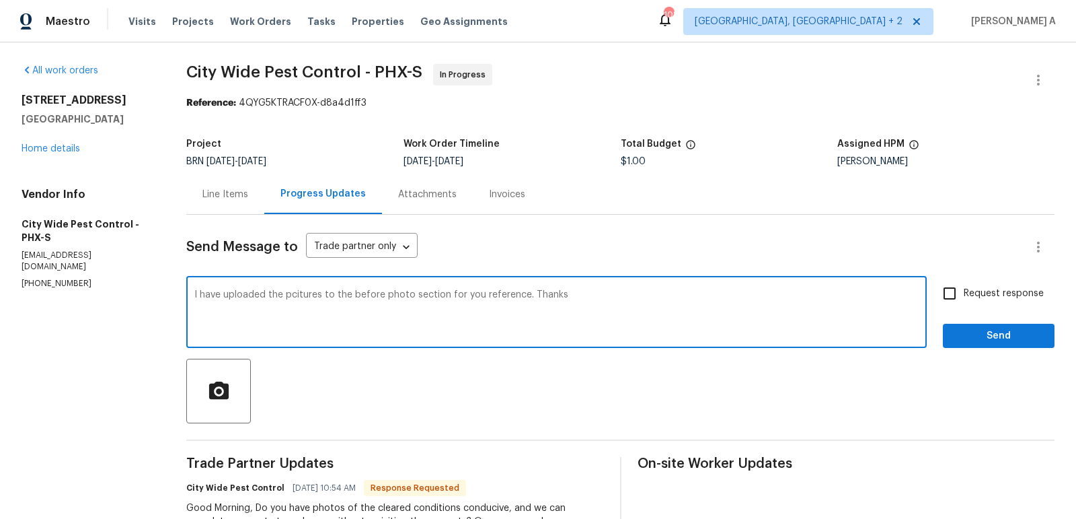
click at [0, 0] on qb-div "Correct the spelling error pictures" at bounding box center [0, 0] width 0 height 0
click at [0, 0] on qb-div "Correct the spelling error your" at bounding box center [0, 0] width 0 height 0
type textarea "I have uploaded the pictures to the before photo section for your reference. Th…"
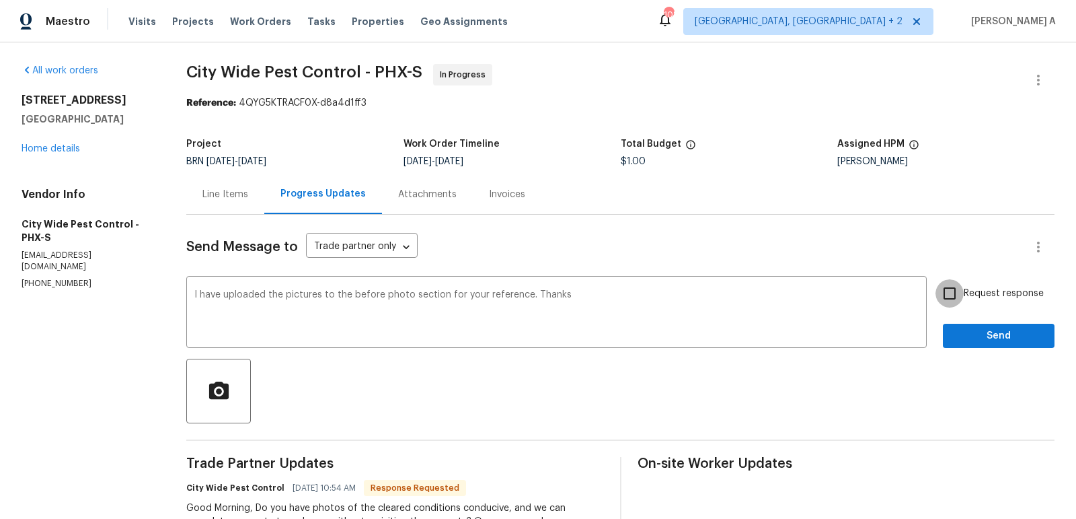
click at [953, 286] on input "Request response" at bounding box center [950, 293] width 28 height 28
checkbox input "true"
click at [978, 332] on span "Send" at bounding box center [999, 336] width 90 height 17
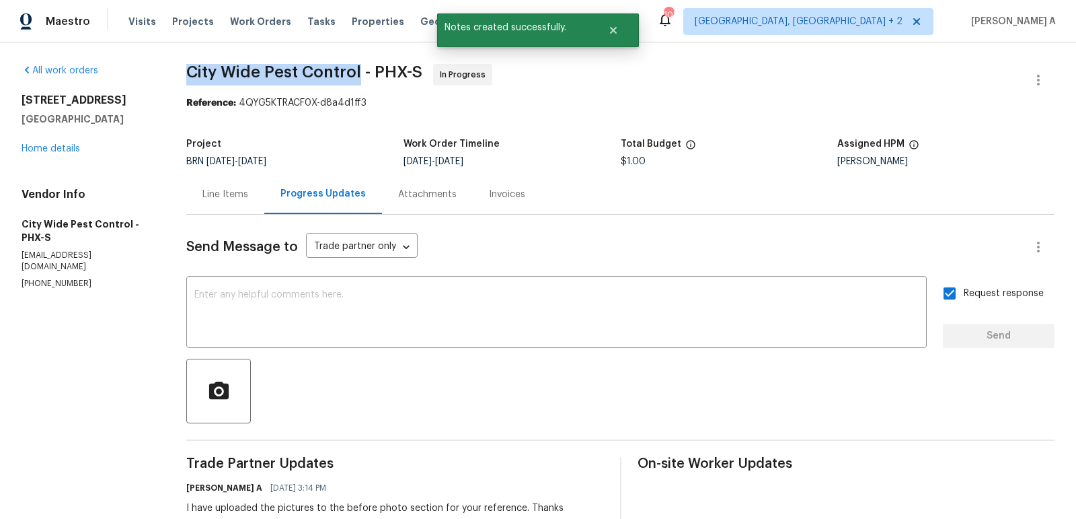
copy span "City Wide Pest Control"
drag, startPoint x: 175, startPoint y: 67, endPoint x: 361, endPoint y: 68, distance: 186.3
click at [361, 68] on div "All work orders 15807 N 60th Ave Glendale, AZ 85306 Home details Vendor Info Ci…" at bounding box center [538, 376] width 1076 height 669
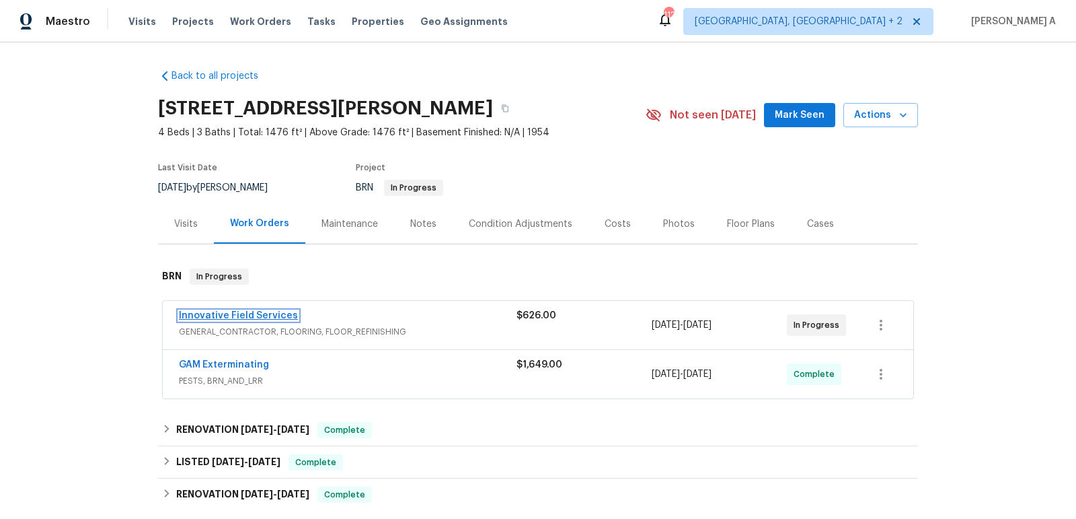
click at [237, 313] on link "Innovative Field Services" at bounding box center [238, 315] width 119 height 9
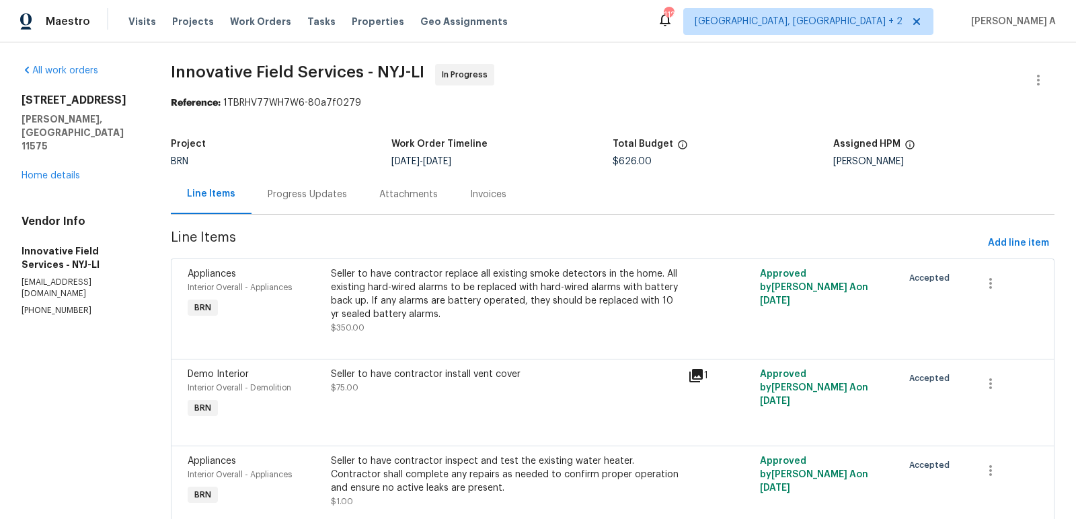
click at [327, 201] on div "Progress Updates" at bounding box center [308, 194] width 112 height 40
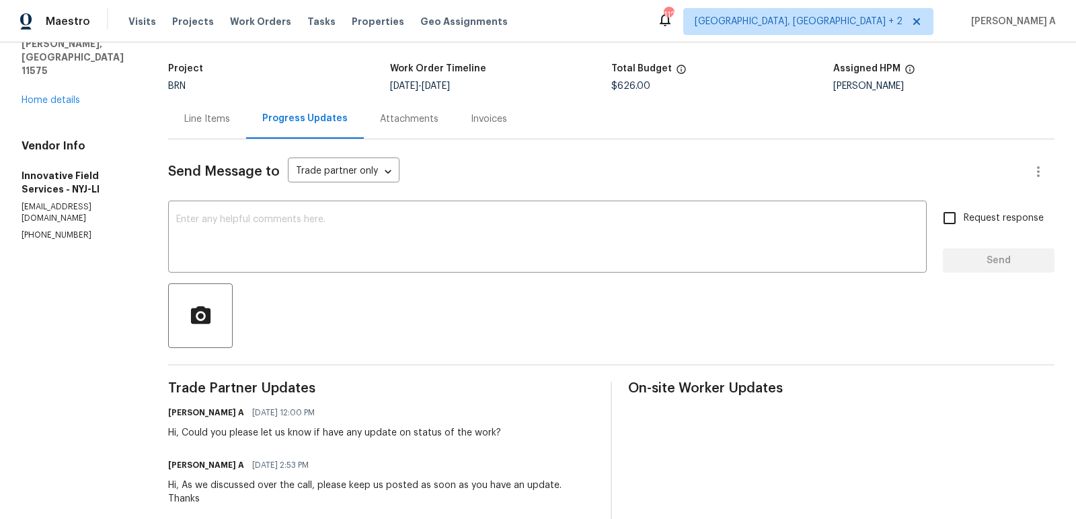
scroll to position [79, 0]
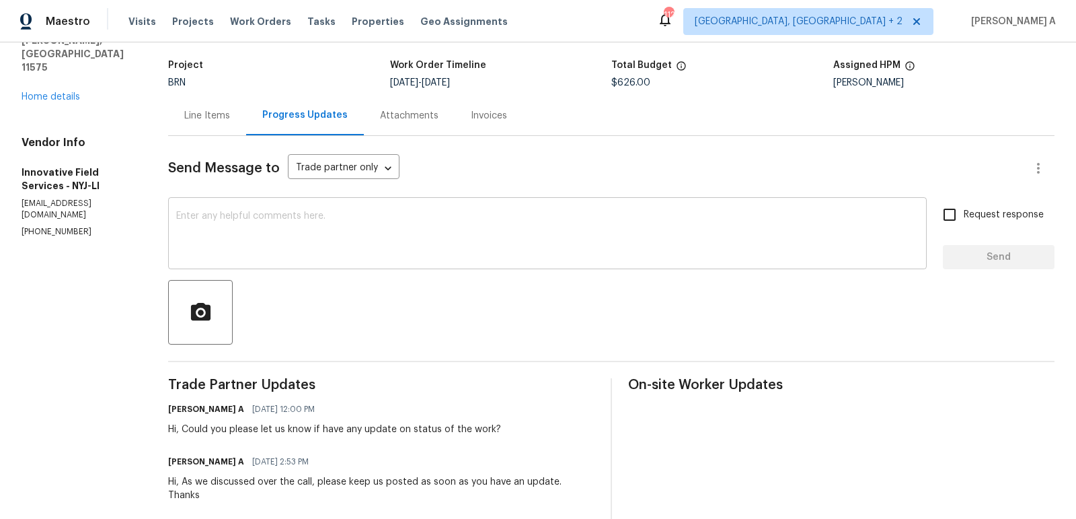
click at [334, 221] on textarea at bounding box center [547, 234] width 743 height 47
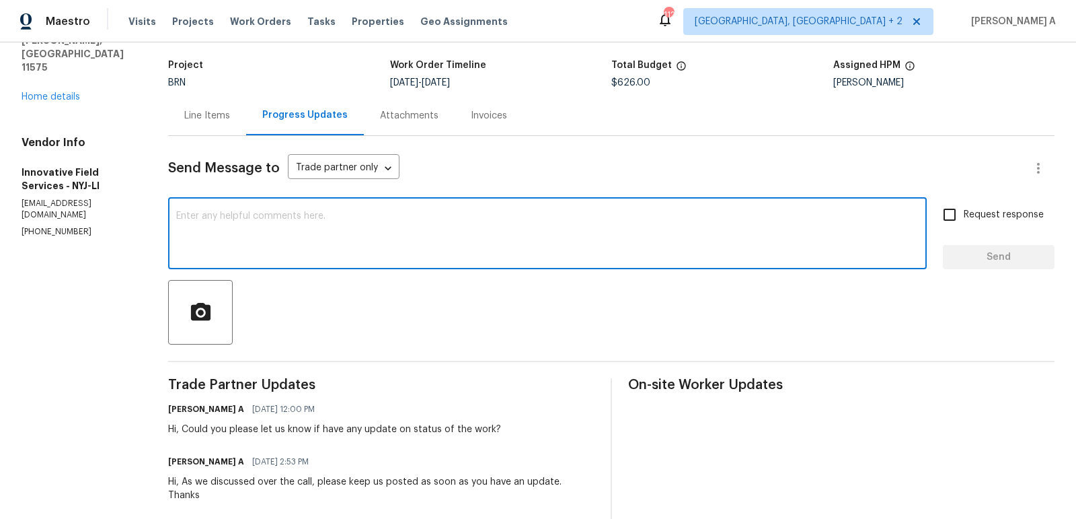
type textarea "C"
type textarea "Hi, Could"
click at [334, 221] on textarea "Hi, Could" at bounding box center [547, 234] width 743 height 47
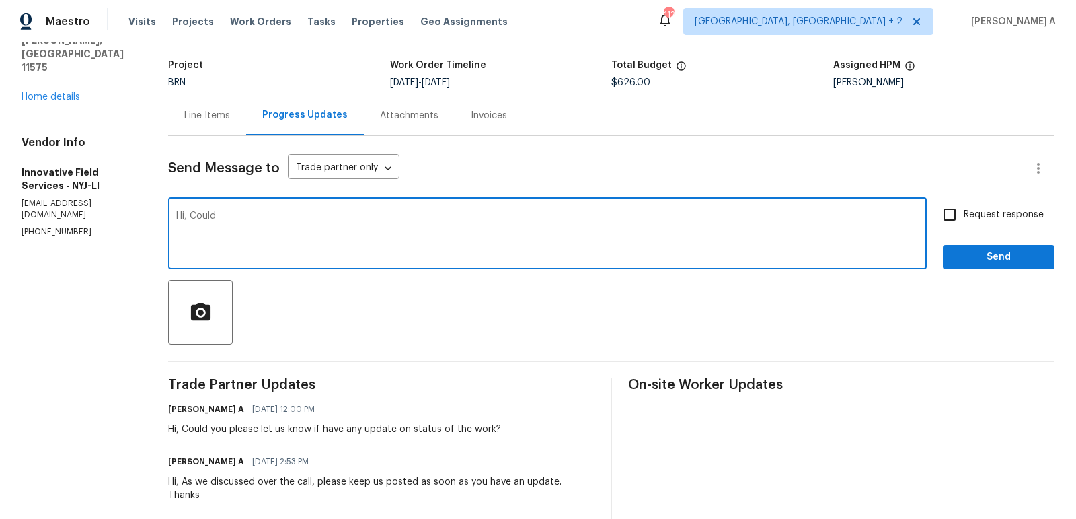
click at [334, 221] on textarea "Hi, Could" at bounding box center [547, 234] width 743 height 47
click at [49, 201] on section "All work orders 271 Lincoln Ave Roosevelt, NY 11575 Home details Vendor Info In…" at bounding box center [79, 468] width 114 height 967
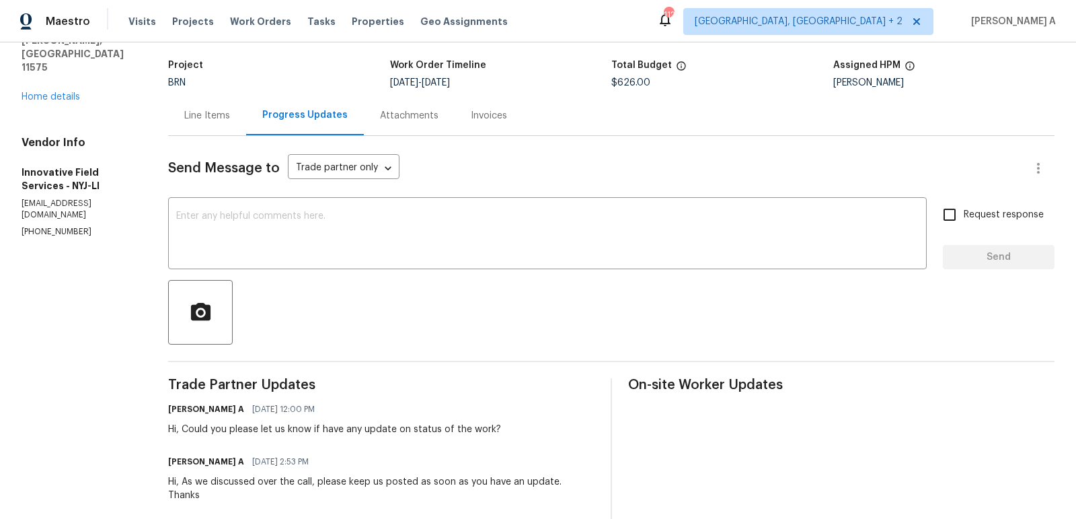
click at [49, 201] on section "All work orders 271 Lincoln Ave Roosevelt, NY 11575 Home details Vendor Info In…" at bounding box center [79, 468] width 114 height 967
copy p "(631) 676-4222"
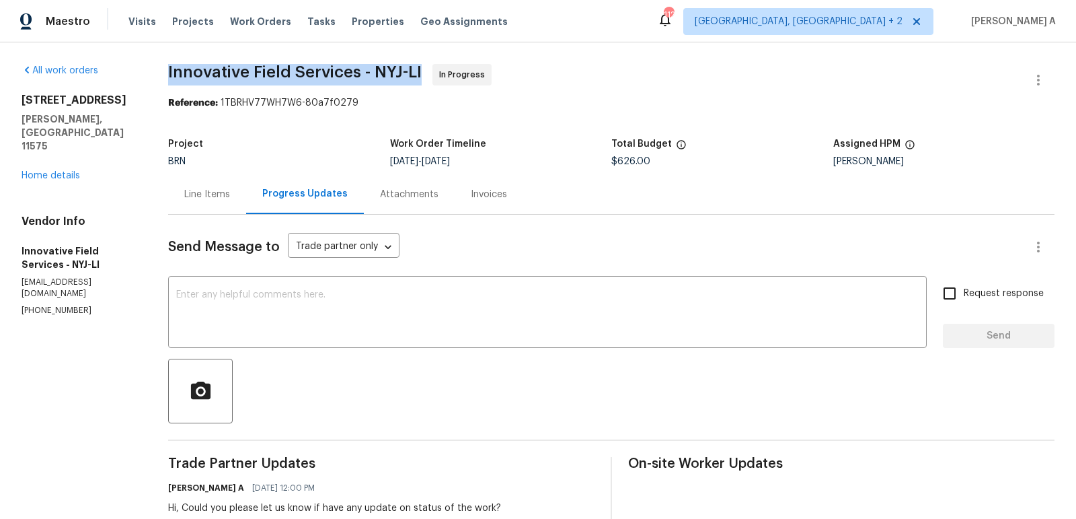
drag, startPoint x: 153, startPoint y: 73, endPoint x: 344, endPoint y: 66, distance: 190.5
click at [344, 66] on span "Innovative Field Services - NYJ-LI" at bounding box center [295, 72] width 254 height 16
copy span "Innovative Field Services"
drag, startPoint x: 360, startPoint y: 69, endPoint x: 167, endPoint y: 68, distance: 192.4
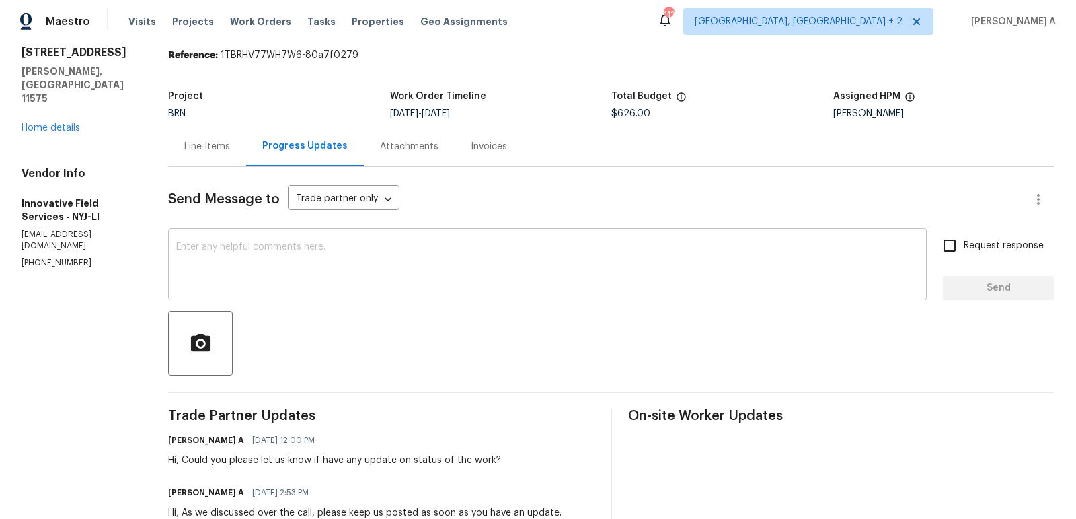
scroll to position [58, 0]
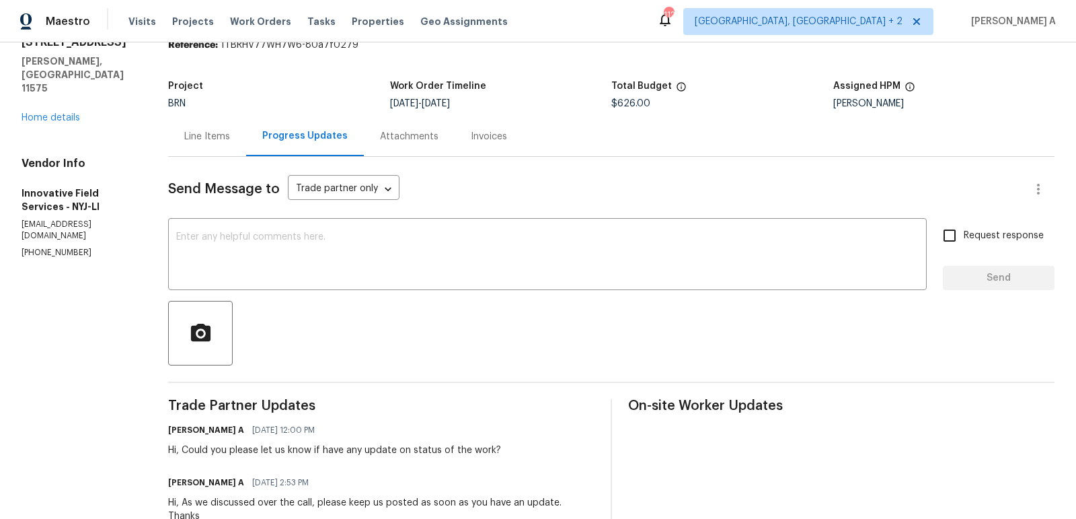
click at [212, 146] on div "Line Items" at bounding box center [207, 136] width 78 height 40
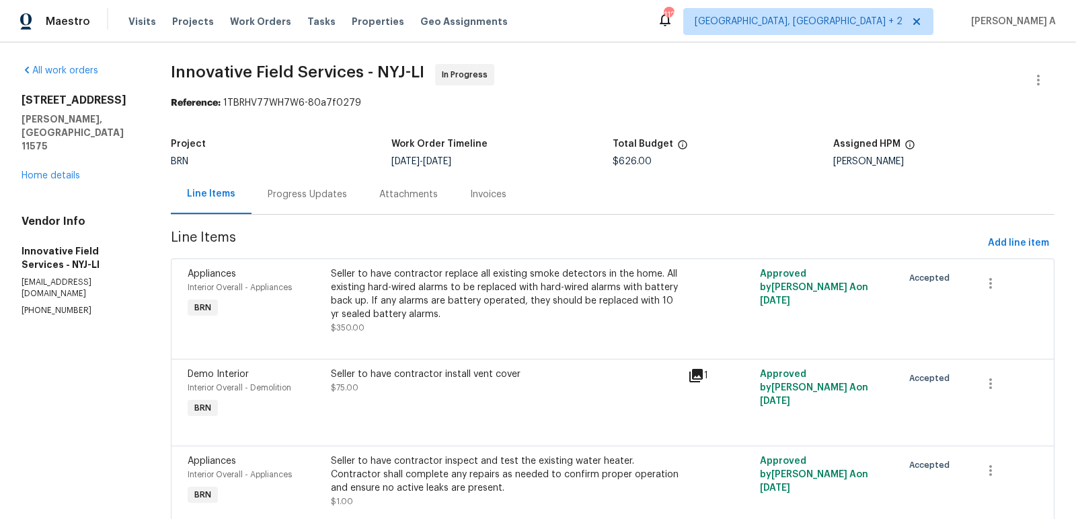
click at [325, 200] on div "Progress Updates" at bounding box center [307, 194] width 79 height 13
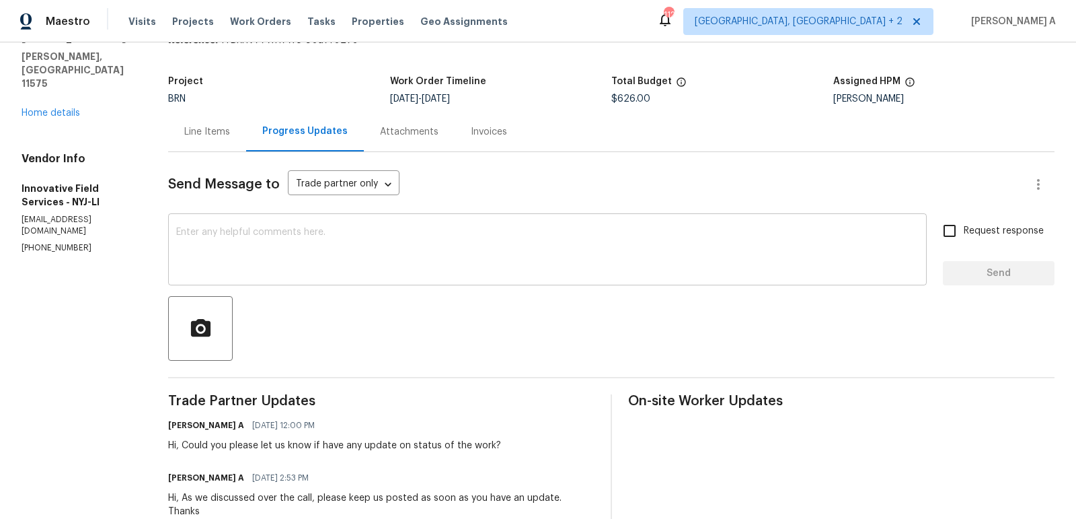
scroll to position [65, 0]
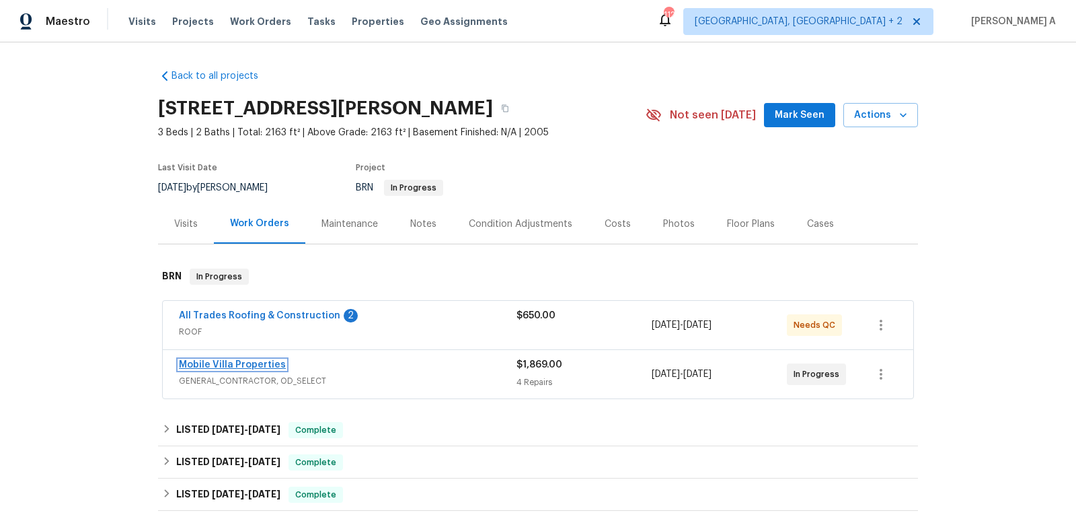
click at [243, 365] on link "Mobile Villa Properties" at bounding box center [232, 364] width 107 height 9
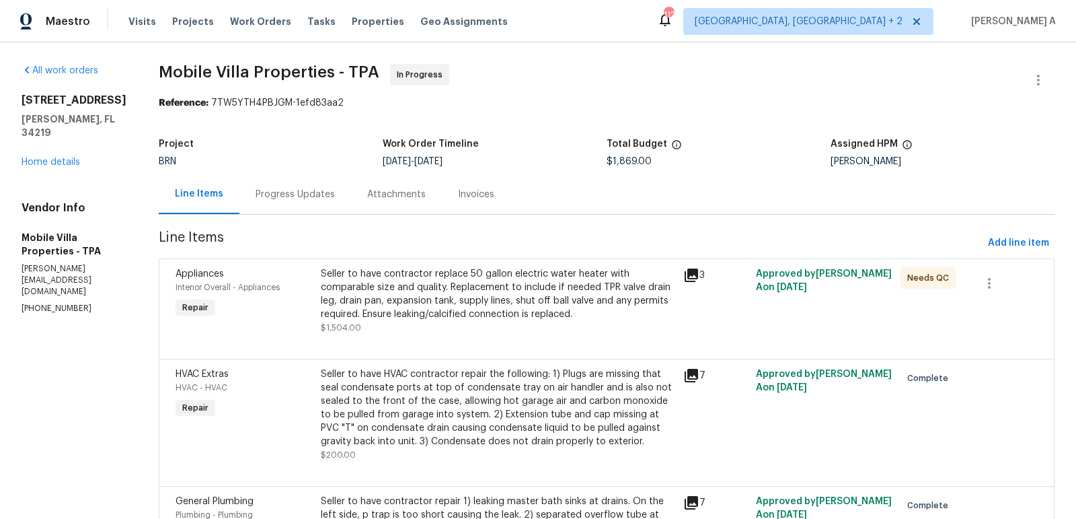
click at [293, 199] on div "Progress Updates" at bounding box center [295, 194] width 79 height 13
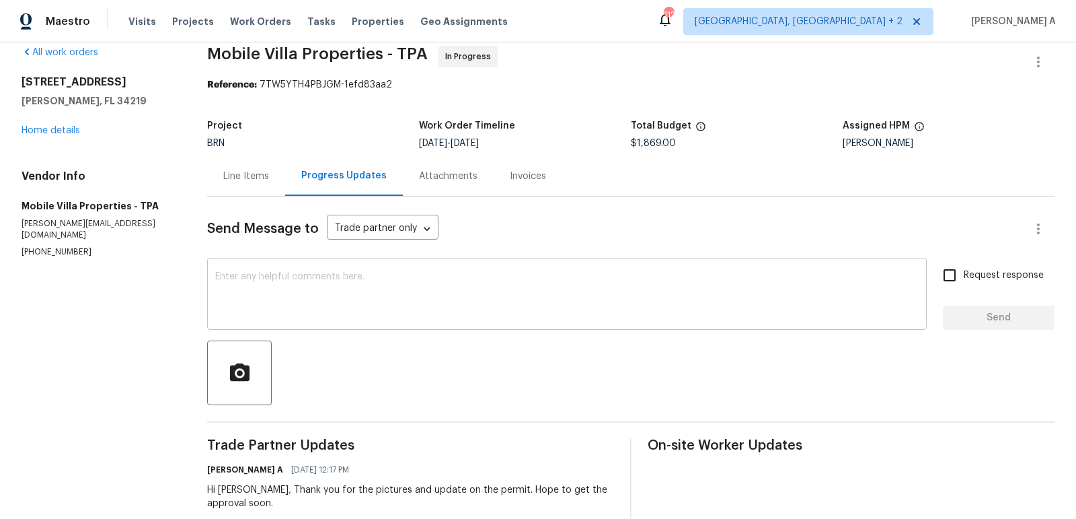
scroll to position [32, 0]
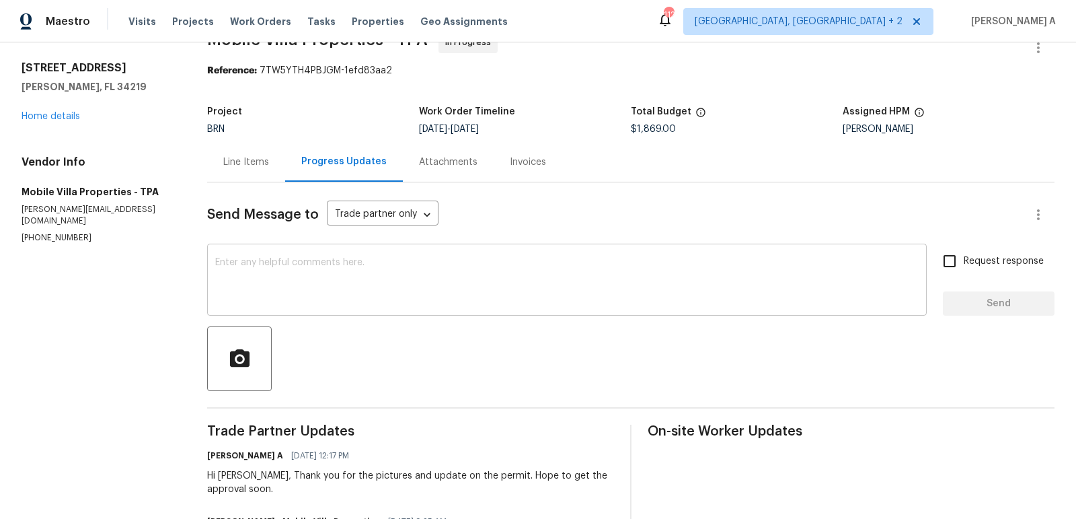
click at [359, 284] on textarea at bounding box center [567, 281] width 704 height 47
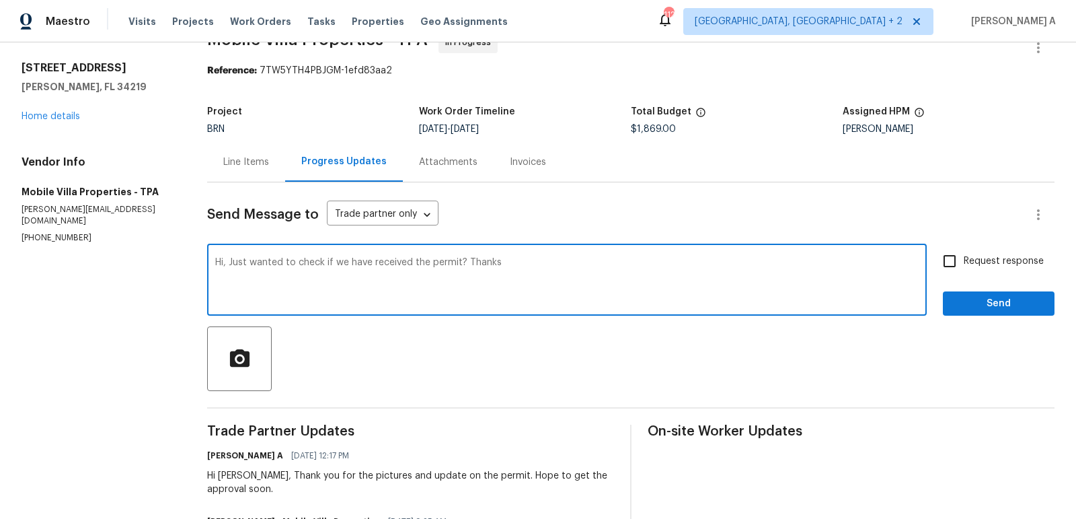
click at [359, 284] on textarea "Hi, Just wanted to check if we have received the permit? Thanks" at bounding box center [567, 281] width 704 height 47
click at [0, 0] on icon "Paraphrase text" at bounding box center [0, 0] width 0 height 0
click at [494, 289] on textarea "Hi, Just wanted to check if we have received the permit? Thanks" at bounding box center [567, 281] width 704 height 47
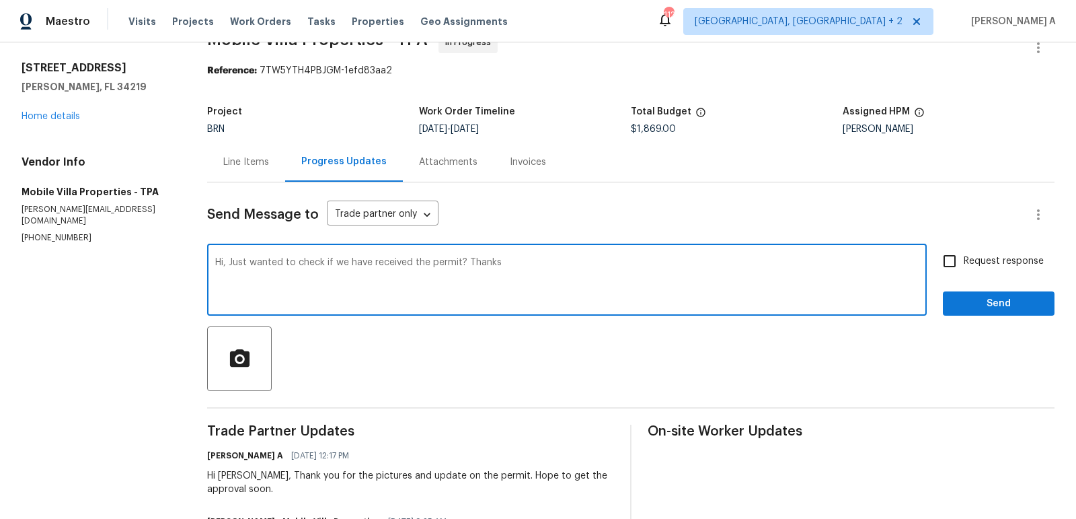
type textarea "Hi, Just wanted to check if we have received the permit? Thanks"
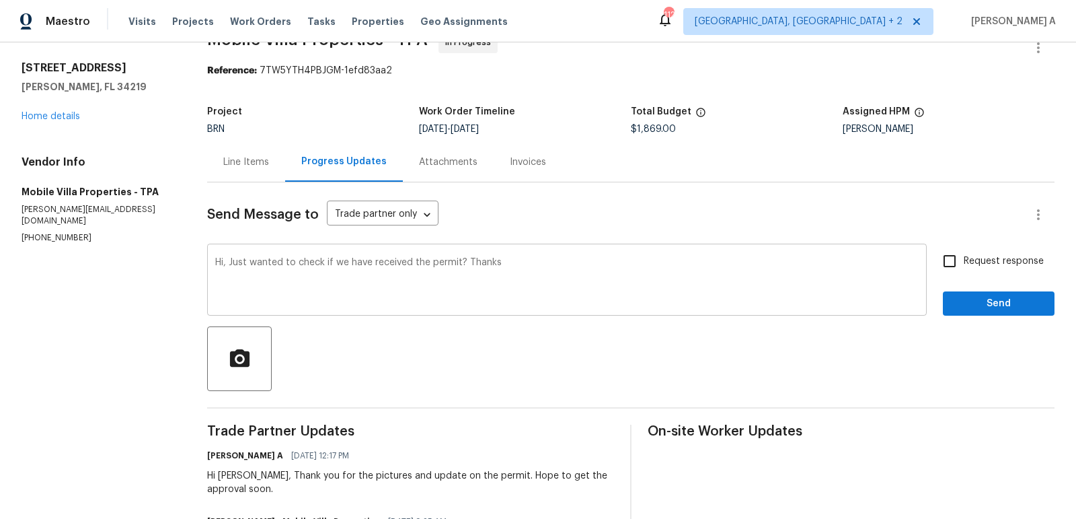
click at [644, 248] on div "Hi, Just wanted to check if we have received the permit? Thanks x ​" at bounding box center [567, 281] width 720 height 69
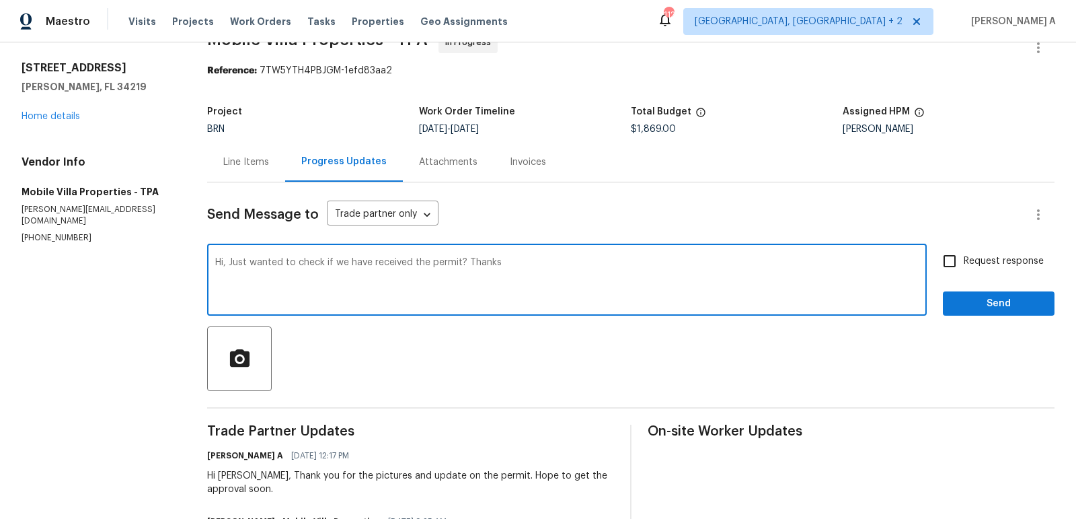
click at [652, 269] on textarea "Hi, Just wanted to check if we have received the permit? Thanks" at bounding box center [567, 281] width 704 height 47
click at [0, 0] on div "Paraphrase text" at bounding box center [0, 0] width 0 height 0
click at [0, 0] on icon "Text is too long. Try paraphrasing shorter sections." at bounding box center [0, 0] width 0 height 0
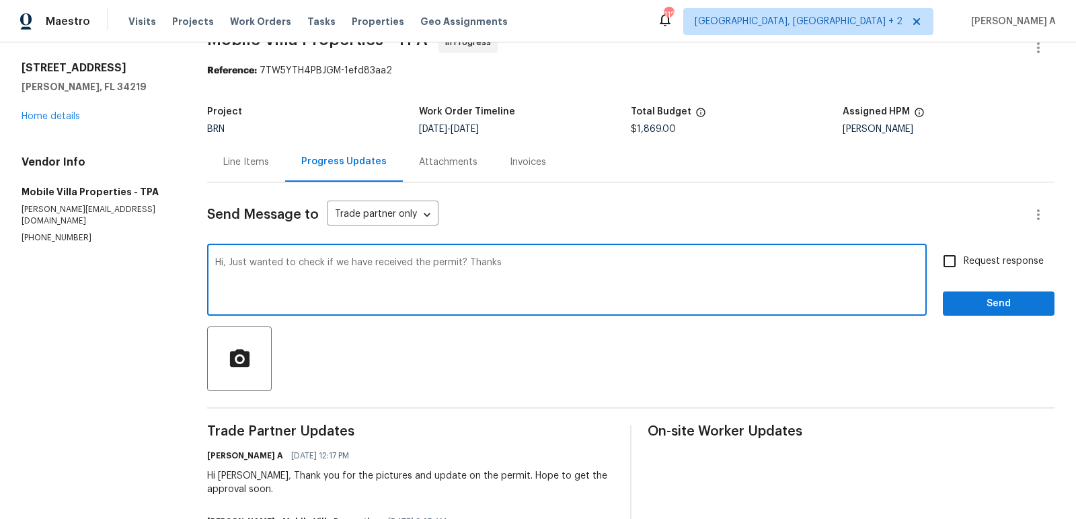
scroll to position [21, 0]
click at [594, 278] on textarea "Hi, Just wanted to check if we have received the permit? Thanks" at bounding box center [567, 281] width 704 height 47
click at [987, 309] on span "Send" at bounding box center [999, 303] width 90 height 17
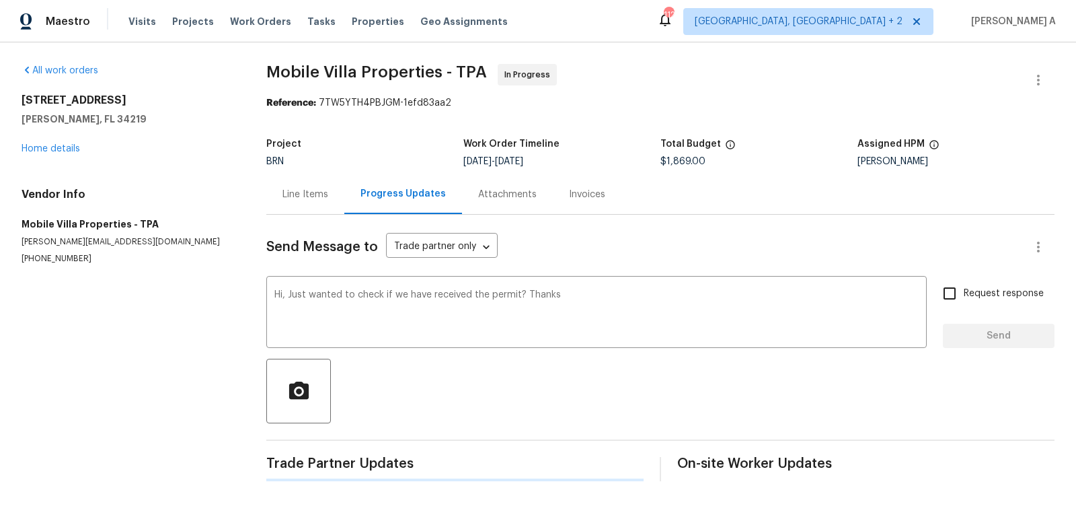
scroll to position [0, 0]
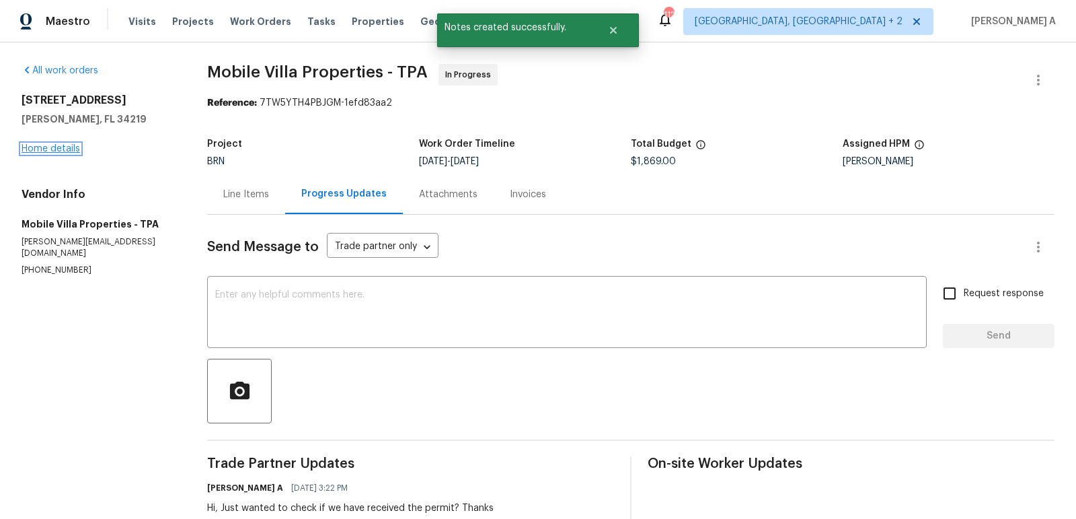
click at [60, 153] on link "Home details" at bounding box center [51, 148] width 59 height 9
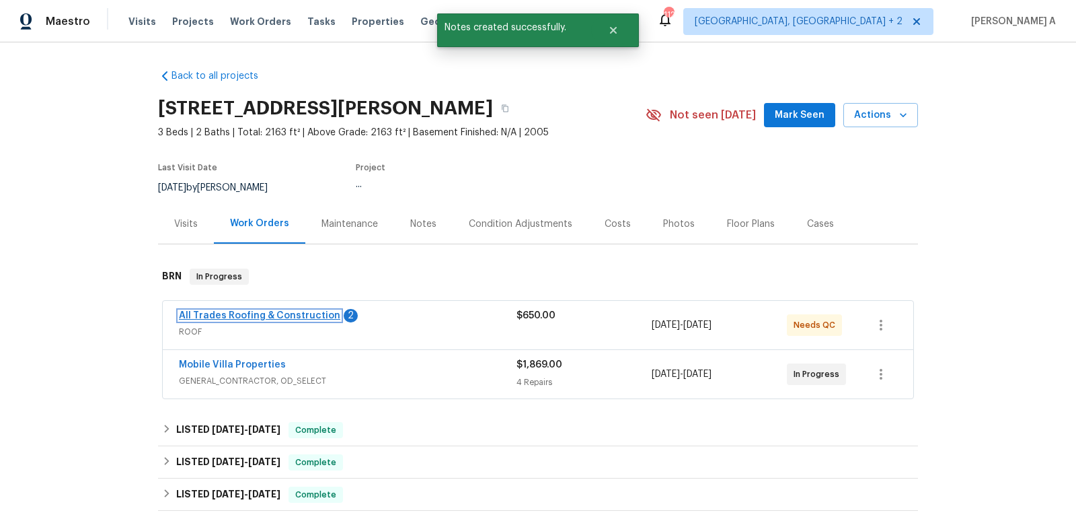
click at [294, 311] on link "All Trades Roofing & Construction" at bounding box center [259, 315] width 161 height 9
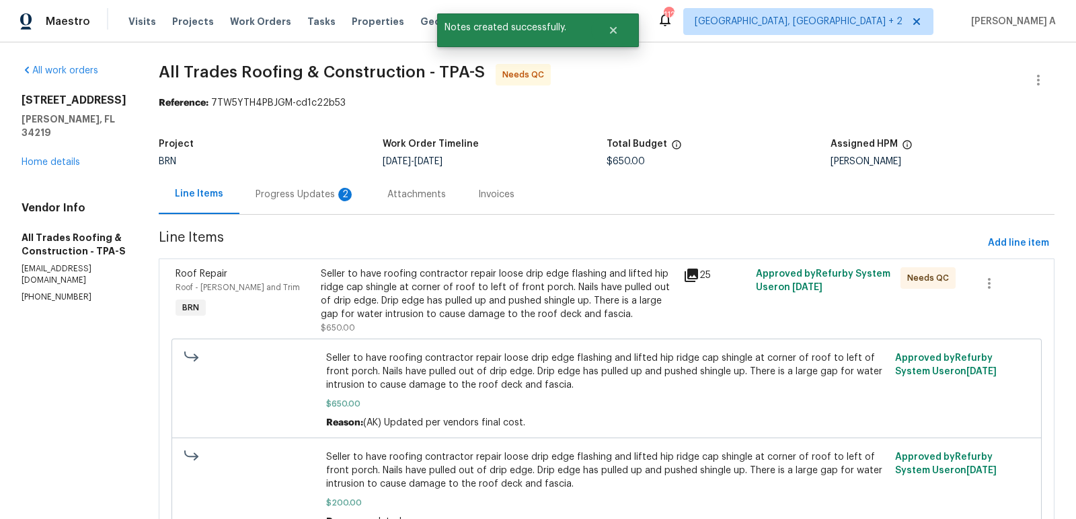
click at [329, 198] on div "Progress Updates 2" at bounding box center [306, 194] width 100 height 13
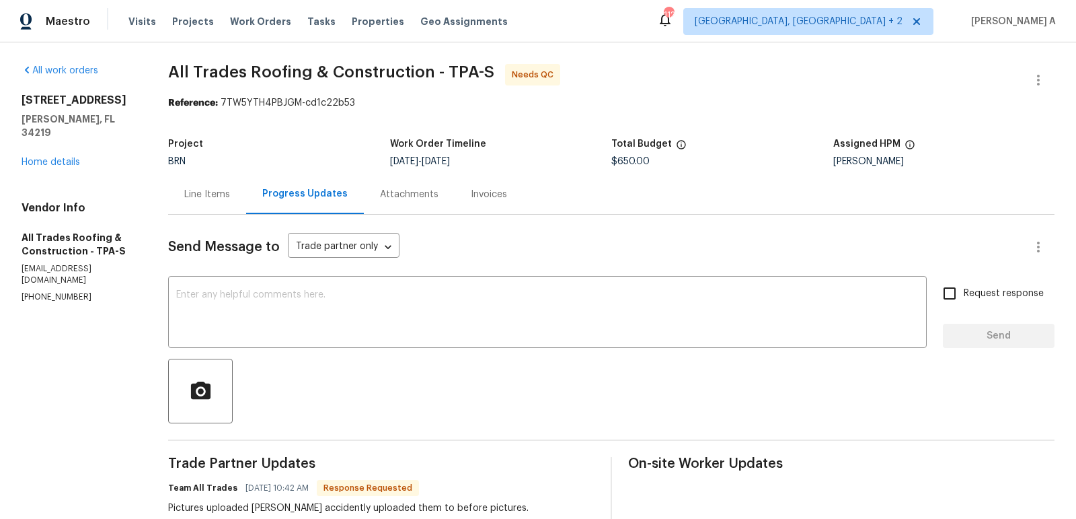
click at [192, 198] on div "Line Items" at bounding box center [207, 194] width 46 height 13
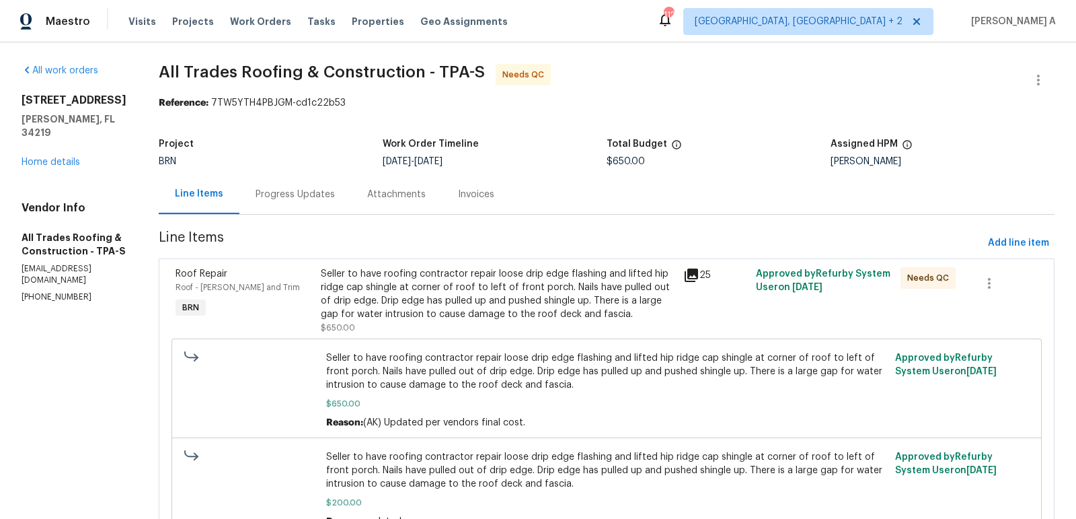
click at [498, 289] on div "Seller to have roofing contractor repair loose drip edge flashing and lifted hi…" at bounding box center [498, 294] width 354 height 54
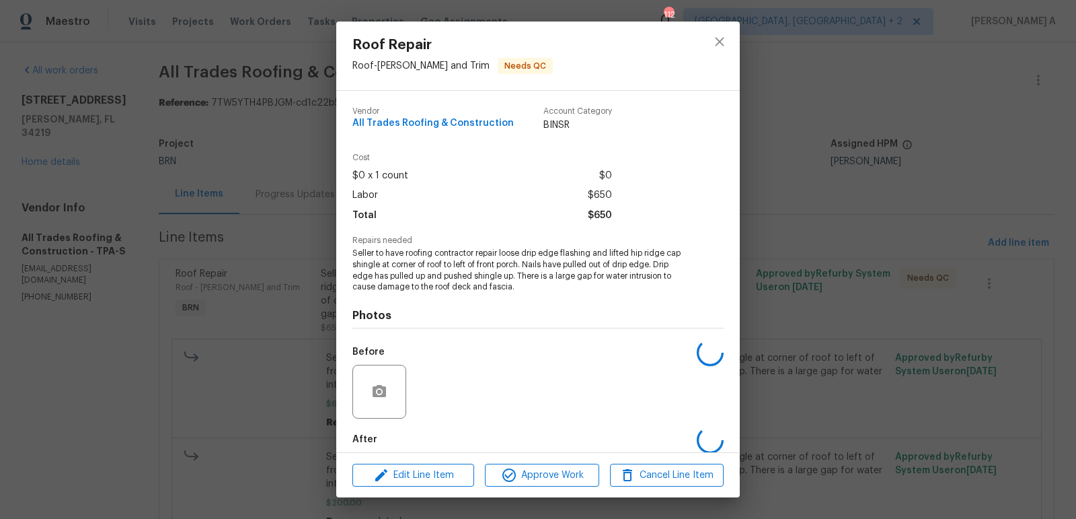
scroll to position [67, 0]
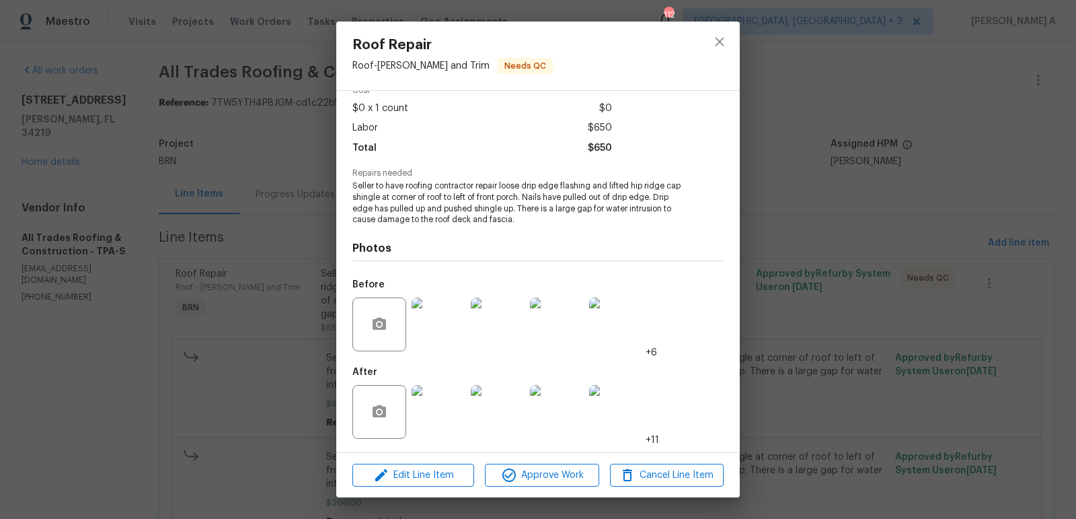
click at [441, 334] on img at bounding box center [439, 324] width 54 height 54
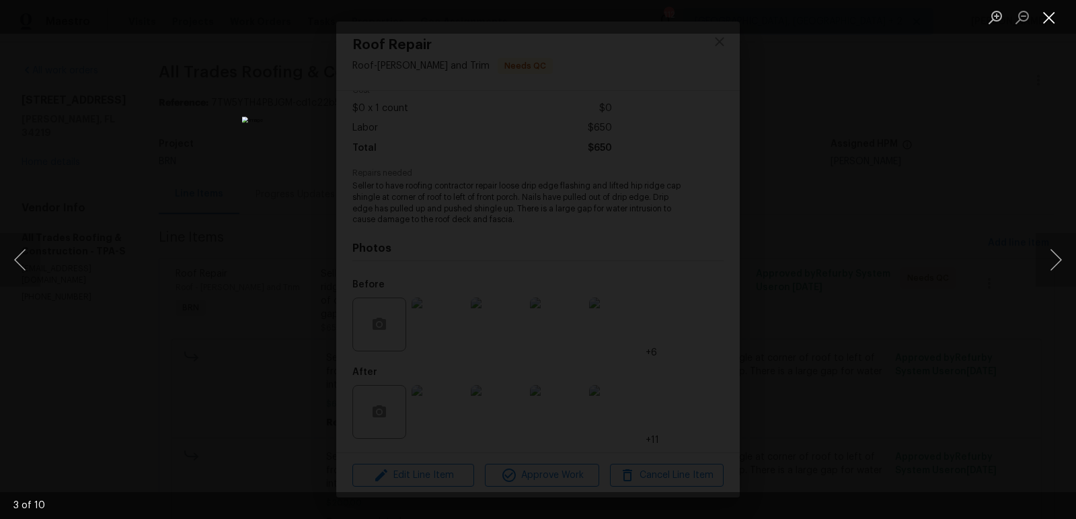
click at [1049, 12] on button "Close lightbox" at bounding box center [1049, 17] width 27 height 24
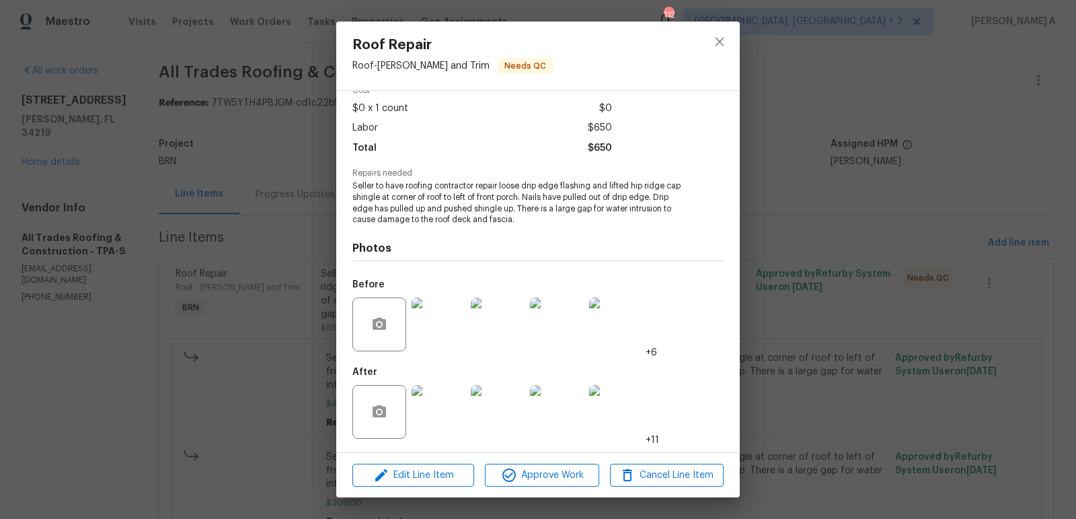
click at [436, 425] on img at bounding box center [439, 412] width 54 height 54
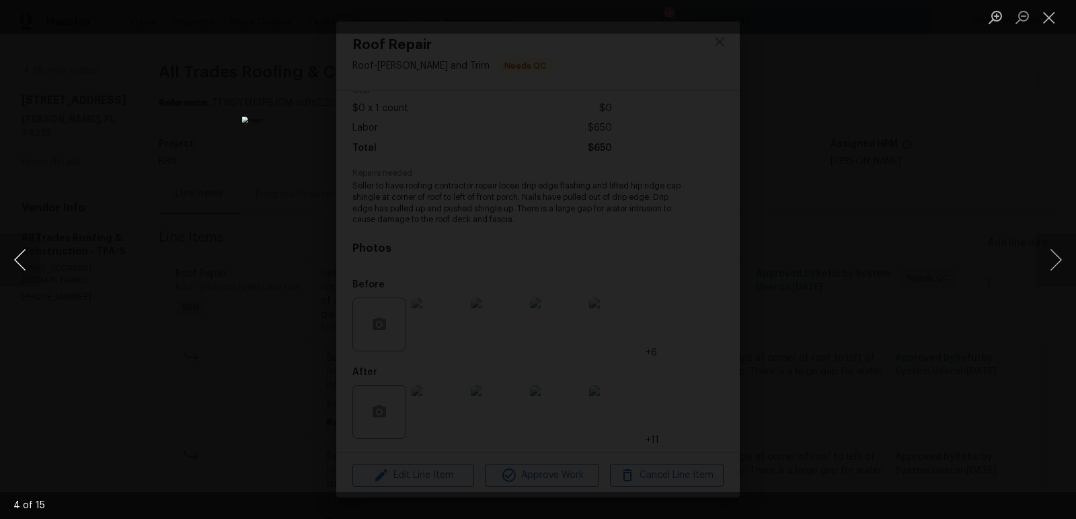
click at [25, 268] on button "Previous image" at bounding box center [20, 260] width 40 height 54
click at [1051, 9] on button "Close lightbox" at bounding box center [1049, 17] width 27 height 24
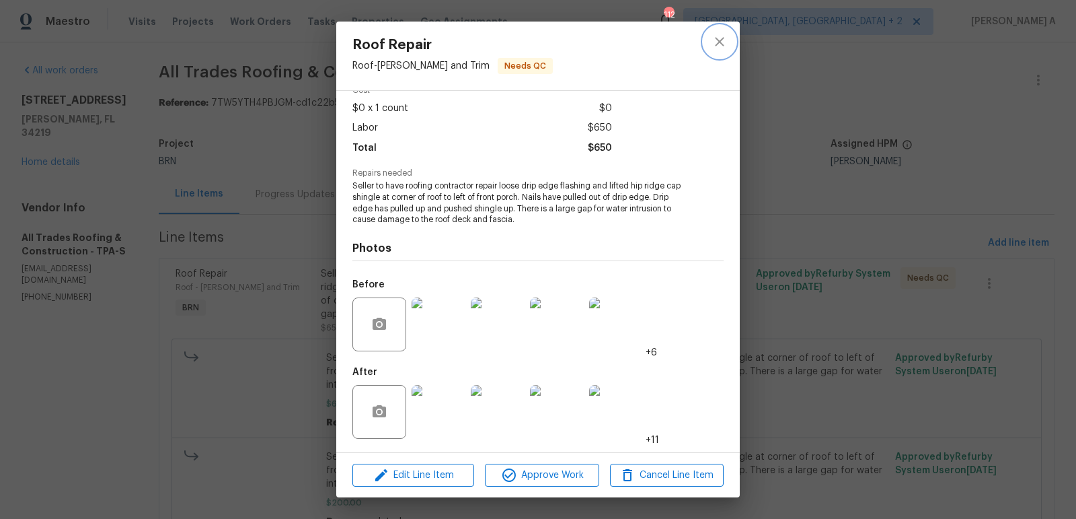
click at [716, 42] on icon "close" at bounding box center [720, 42] width 16 height 16
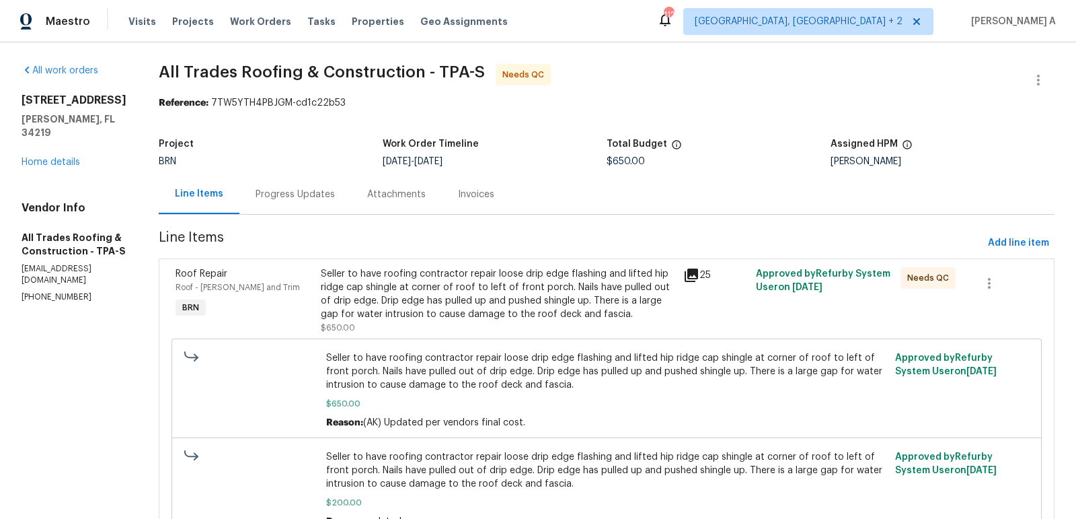
click at [299, 198] on div "Progress Updates" at bounding box center [295, 194] width 79 height 13
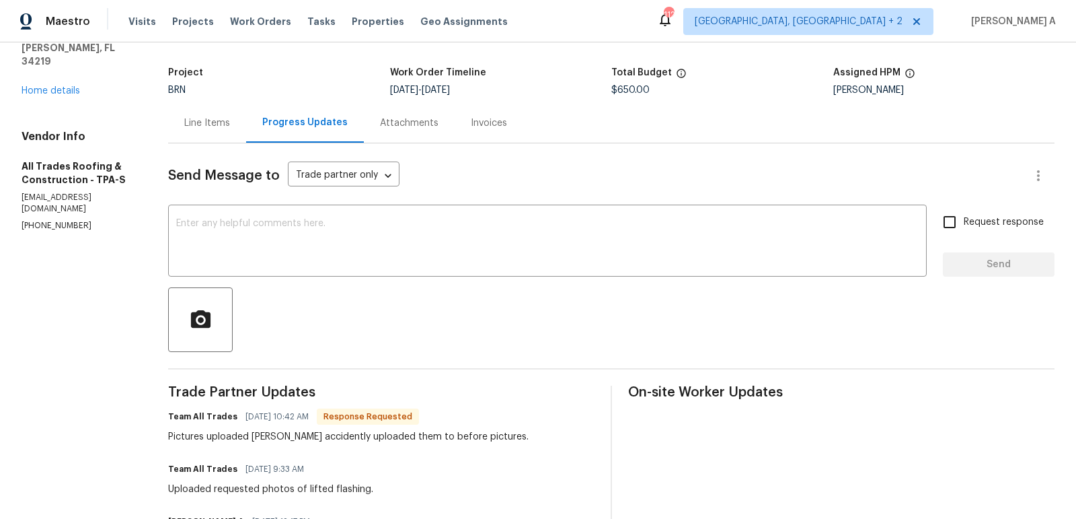
scroll to position [122, 0]
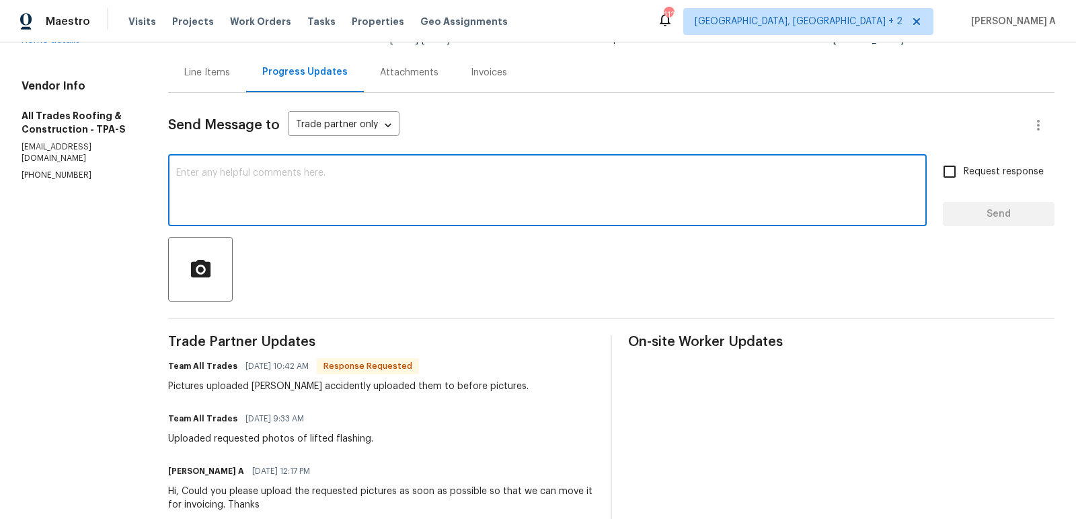
click at [375, 195] on textarea at bounding box center [547, 191] width 743 height 47
type textarea "Thank you!"
click at [965, 177] on span "Request response" at bounding box center [1004, 172] width 80 height 14
click at [964, 177] on input "Request response" at bounding box center [950, 171] width 28 height 28
checkbox input "true"
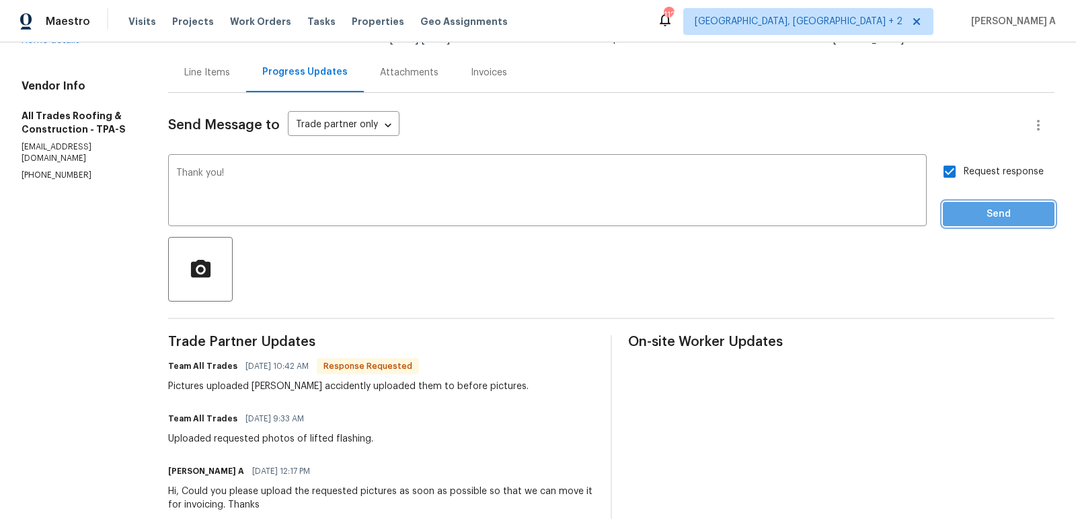
click at [998, 217] on span "Send" at bounding box center [999, 214] width 90 height 17
